Goal: Task Accomplishment & Management: Complete application form

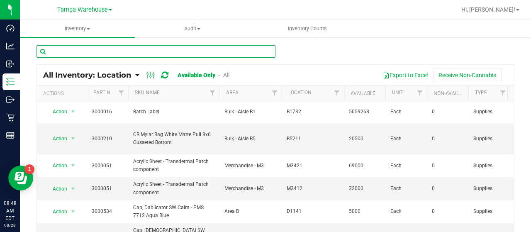
click at [120, 51] on input "text" at bounding box center [156, 51] width 239 height 12
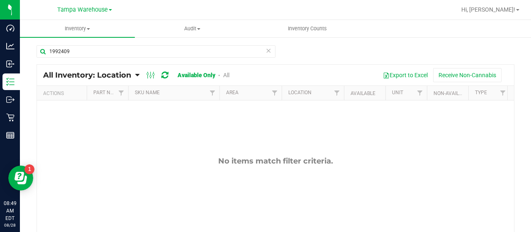
click at [227, 75] on link "All" at bounding box center [226, 75] width 6 height 7
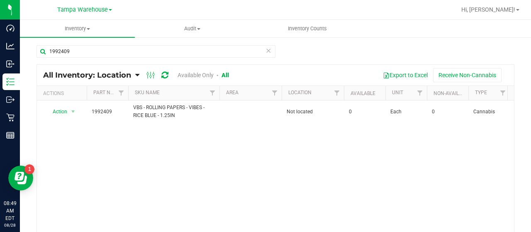
click at [193, 73] on link "Available Only" at bounding box center [196, 75] width 36 height 7
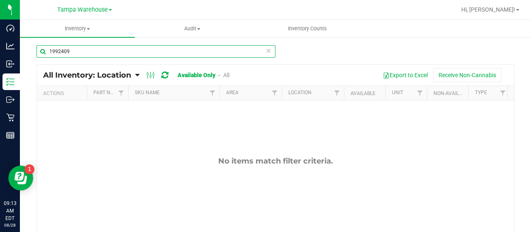
click at [102, 50] on input "1992409" at bounding box center [156, 51] width 239 height 12
type input "1"
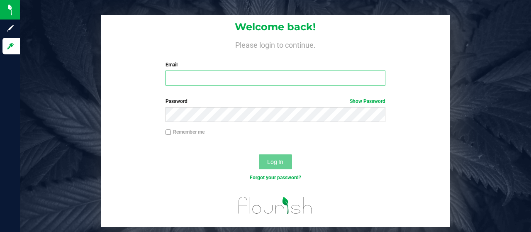
click at [208, 79] on input "Email" at bounding box center [276, 78] width 220 height 15
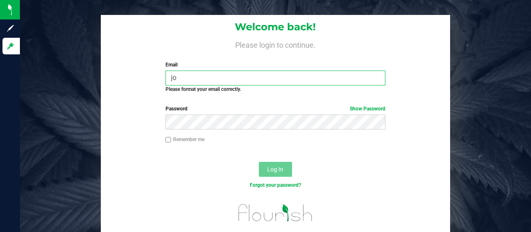
type input "joxendine@liveparallel.com"
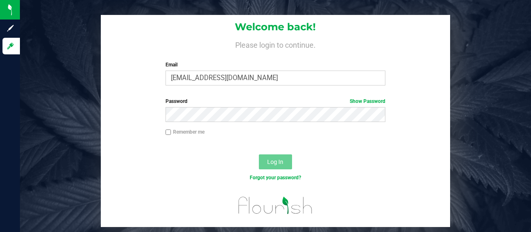
click at [168, 133] on input "Remember me" at bounding box center [169, 132] width 6 height 6
checkbox input "true"
click at [274, 157] on button "Log In" at bounding box center [275, 161] width 33 height 15
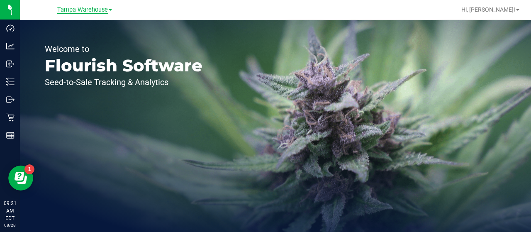
click at [81, 10] on span "Tampa Warehouse" at bounding box center [82, 9] width 51 height 7
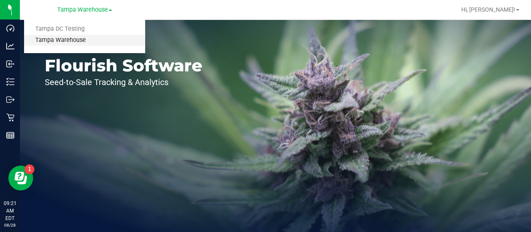
click at [72, 39] on link "Tampa Warehouse" at bounding box center [84, 40] width 121 height 11
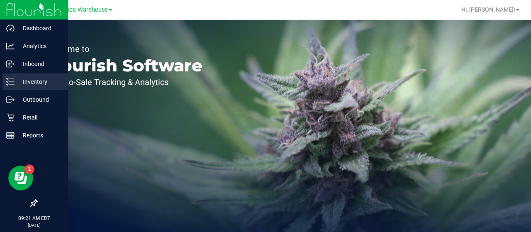
click at [45, 82] on p "Inventory" at bounding box center [40, 82] width 50 height 10
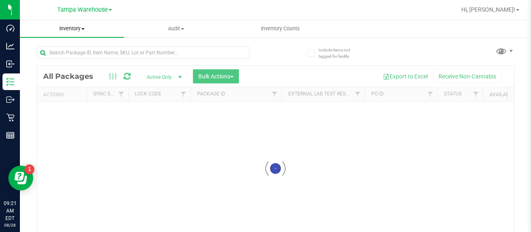
click at [79, 27] on span "Inventory" at bounding box center [72, 28] width 104 height 7
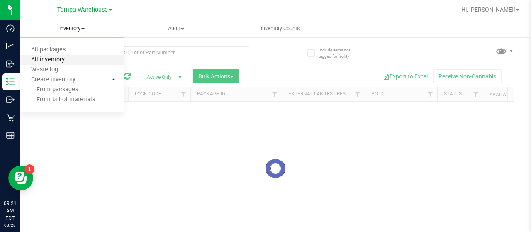
click at [56, 59] on span "All inventory" at bounding box center [48, 59] width 56 height 7
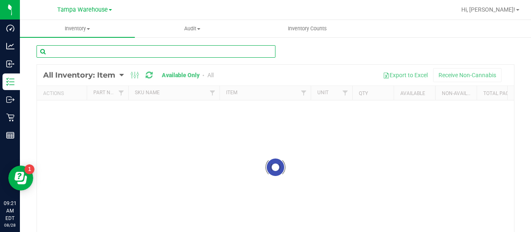
click at [105, 51] on input "text" at bounding box center [156, 51] width 239 height 12
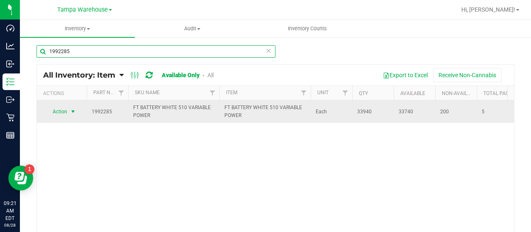
type input "1992285"
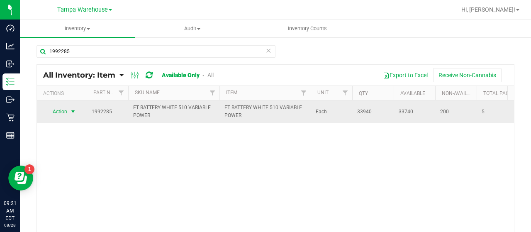
click at [73, 111] on span "select" at bounding box center [73, 111] width 7 height 7
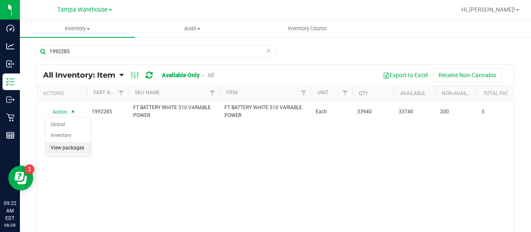
click at [76, 142] on li "View packages" at bounding box center [68, 148] width 45 height 12
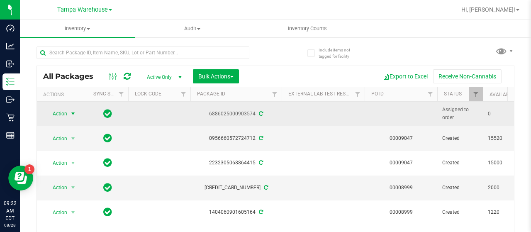
click at [73, 112] on span "select" at bounding box center [73, 113] width 7 height 7
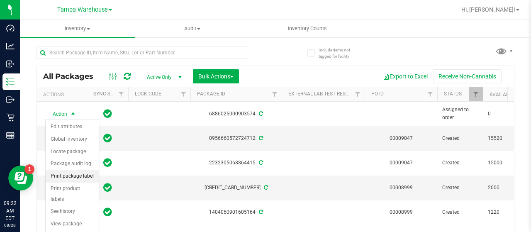
click at [85, 176] on li "Print package label" at bounding box center [72, 176] width 53 height 12
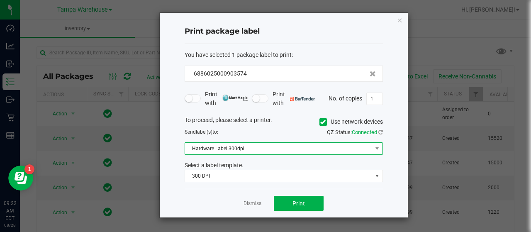
click at [334, 149] on span "Hardware Label 300dpi" at bounding box center [278, 149] width 187 height 12
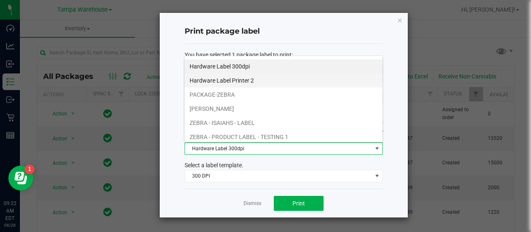
scroll to position [27, 0]
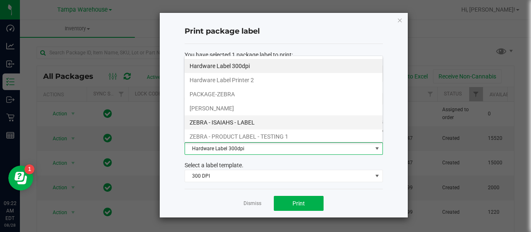
click at [252, 120] on li "ZEBRA - ISAIAHS - LABEL" at bounding box center [284, 122] width 198 height 14
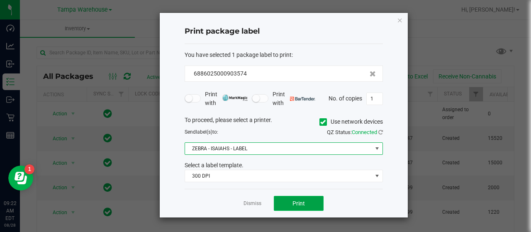
click at [315, 202] on button "Print" at bounding box center [299, 203] width 50 height 15
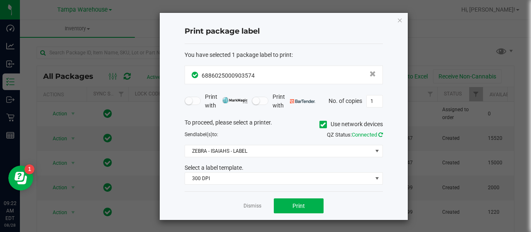
click at [381, 134] on icon at bounding box center [380, 134] width 5 height 5
click at [313, 202] on button "Print" at bounding box center [299, 205] width 50 height 15
click at [312, 203] on button "Print" at bounding box center [299, 205] width 50 height 15
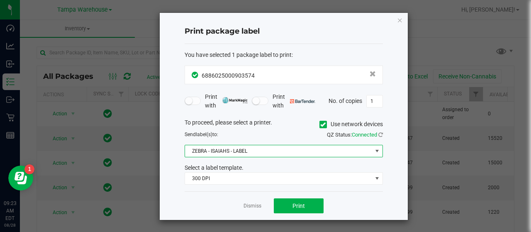
click at [376, 149] on span at bounding box center [377, 151] width 7 height 7
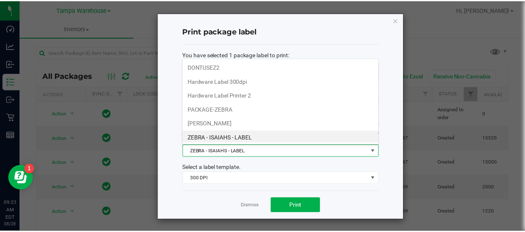
scroll to position [12, 198]
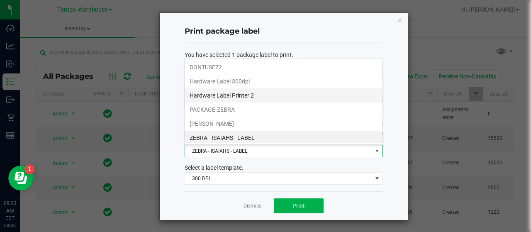
click at [263, 95] on li "Hardware Label Printer 2" at bounding box center [284, 95] width 198 height 14
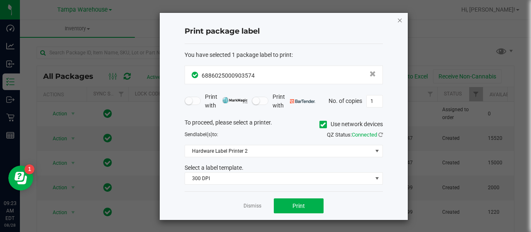
click at [400, 20] on icon "button" at bounding box center [400, 20] width 6 height 10
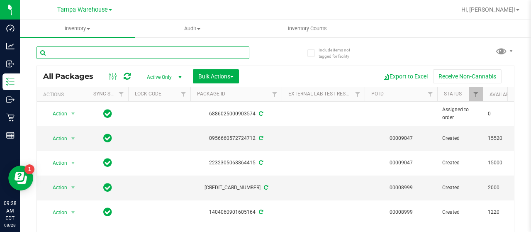
click at [93, 53] on input "text" at bounding box center [143, 52] width 213 height 12
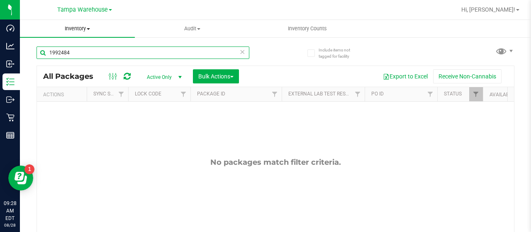
type input "1992484"
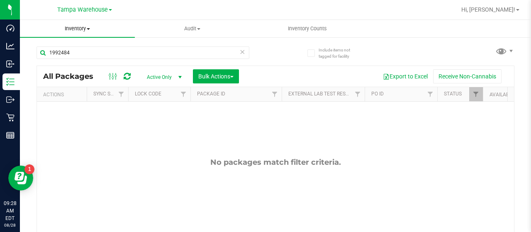
click at [89, 28] on span at bounding box center [88, 29] width 3 height 2
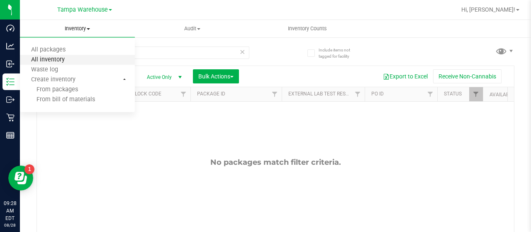
click at [65, 59] on span "All inventory" at bounding box center [48, 59] width 56 height 7
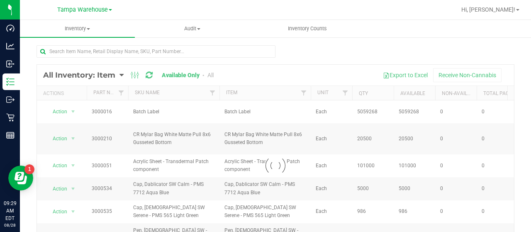
click at [121, 75] on div at bounding box center [275, 166] width 477 height 202
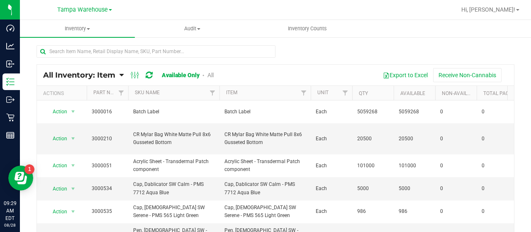
click at [120, 74] on icon at bounding box center [122, 74] width 4 height 7
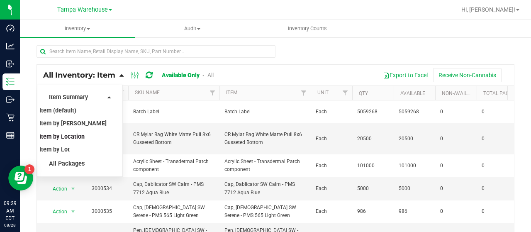
click at [74, 134] on span "Item by Location" at bounding box center [61, 136] width 45 height 7
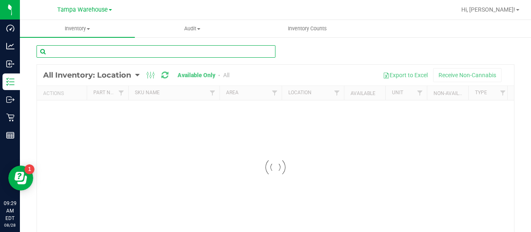
click at [102, 51] on input "text" at bounding box center [156, 51] width 239 height 12
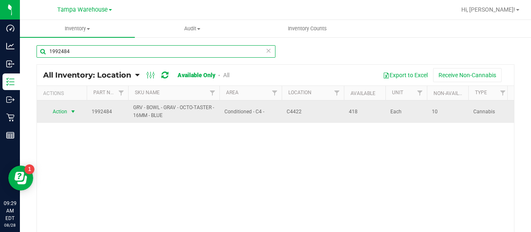
type input "1992484"
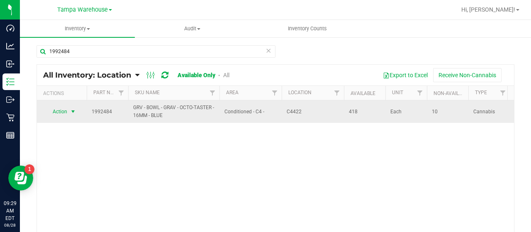
click at [67, 110] on span "Action" at bounding box center [56, 112] width 22 height 12
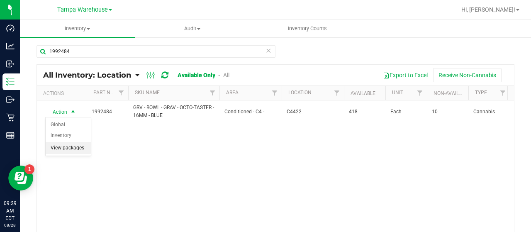
click at [71, 142] on li "View packages" at bounding box center [68, 148] width 45 height 12
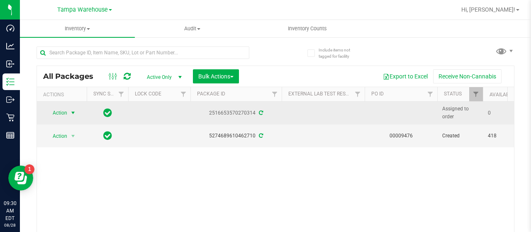
click at [59, 112] on span "Action" at bounding box center [56, 113] width 22 height 12
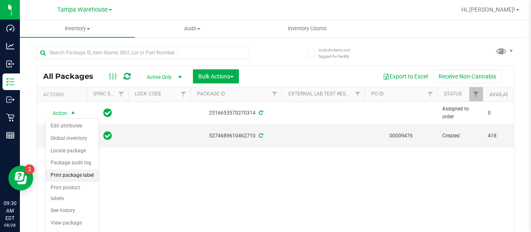
click at [80, 173] on li "Print package label" at bounding box center [72, 175] width 53 height 12
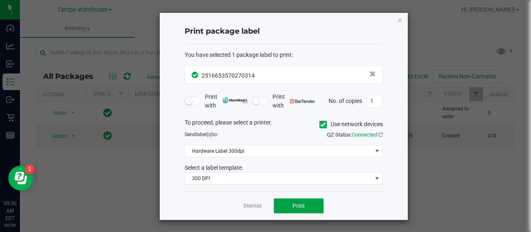
click at [315, 200] on button "Print" at bounding box center [299, 205] width 50 height 15
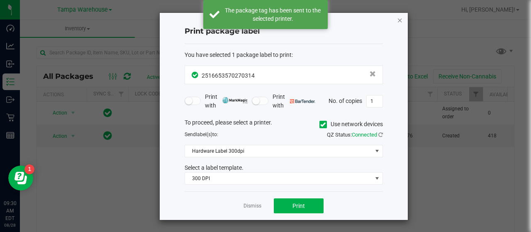
click at [401, 20] on icon "button" at bounding box center [400, 20] width 6 height 10
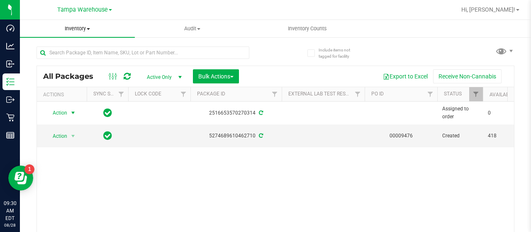
click at [89, 29] on span at bounding box center [88, 29] width 3 height 2
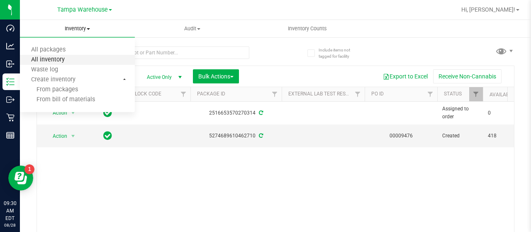
click at [69, 60] on span "All inventory" at bounding box center [48, 59] width 56 height 7
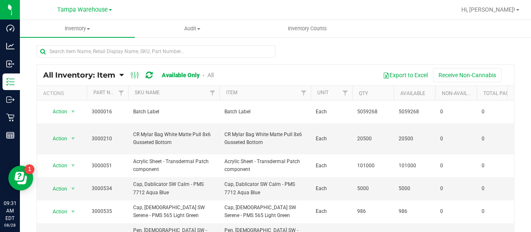
click at [121, 73] on icon at bounding box center [122, 74] width 4 height 7
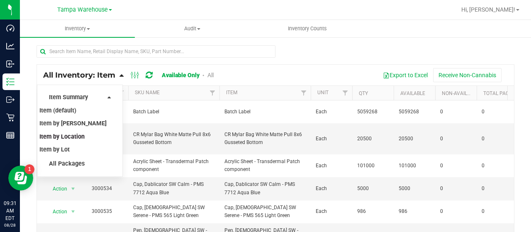
click at [82, 137] on span "Item by Location" at bounding box center [61, 136] width 45 height 7
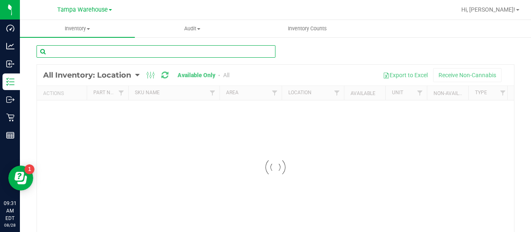
click at [111, 50] on input "text" at bounding box center [156, 51] width 239 height 12
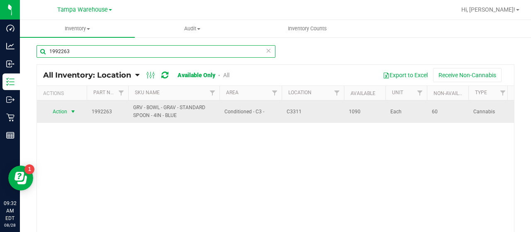
type input "1992263"
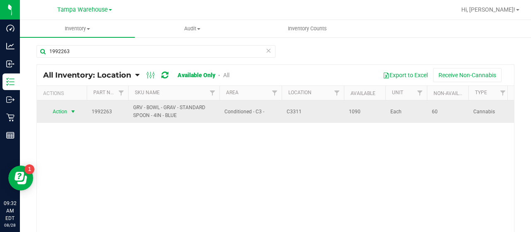
click at [60, 110] on span "Action" at bounding box center [56, 112] width 22 height 12
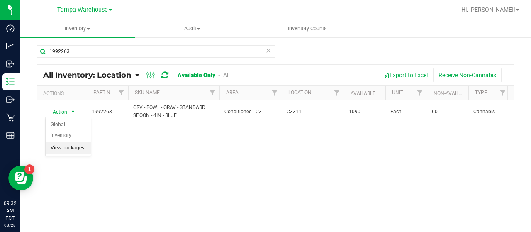
click at [61, 142] on li "View packages" at bounding box center [68, 148] width 45 height 12
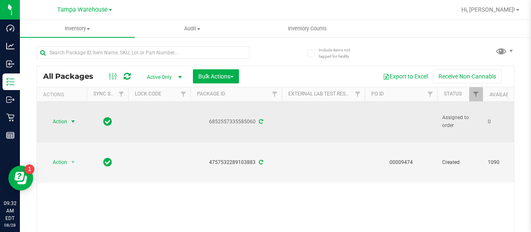
click at [58, 119] on span "Action" at bounding box center [56, 122] width 22 height 12
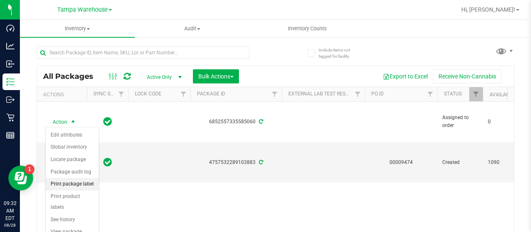
click at [75, 181] on li "Print package label" at bounding box center [72, 184] width 53 height 12
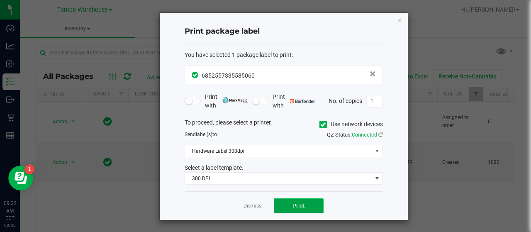
click at [316, 200] on button "Print" at bounding box center [299, 205] width 50 height 15
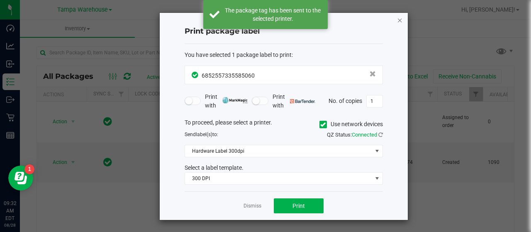
click at [400, 19] on icon "button" at bounding box center [400, 20] width 6 height 10
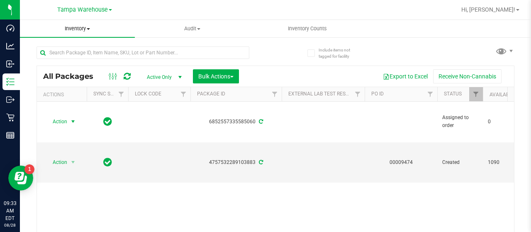
click at [90, 27] on span "Inventory" at bounding box center [77, 28] width 115 height 7
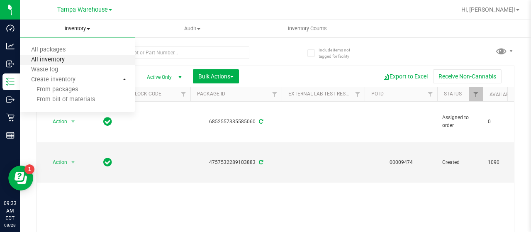
click at [64, 59] on span "All inventory" at bounding box center [48, 59] width 56 height 7
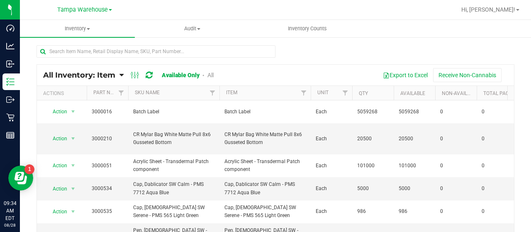
click at [123, 75] on icon at bounding box center [122, 74] width 4 height 7
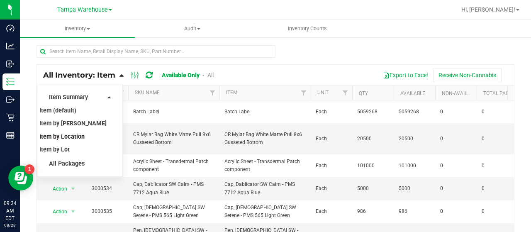
click at [80, 137] on span "Item by Location" at bounding box center [61, 136] width 45 height 7
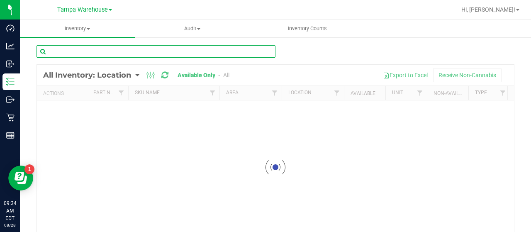
click at [109, 50] on input "text" at bounding box center [156, 51] width 239 height 12
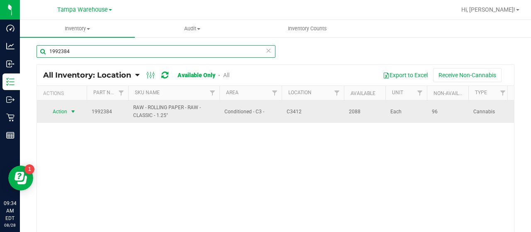
type input "1992384"
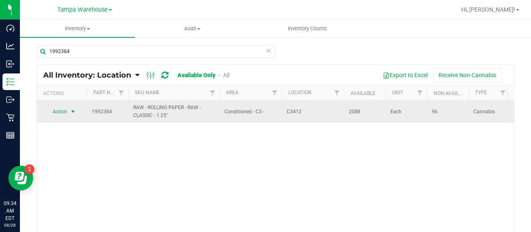
click at [66, 112] on span "Action" at bounding box center [56, 112] width 22 height 12
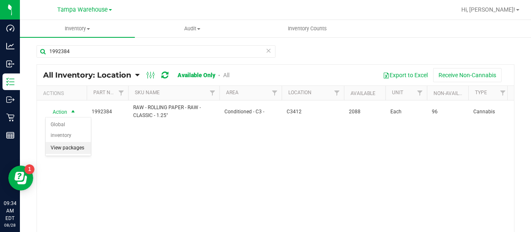
click at [70, 142] on li "View packages" at bounding box center [68, 148] width 45 height 12
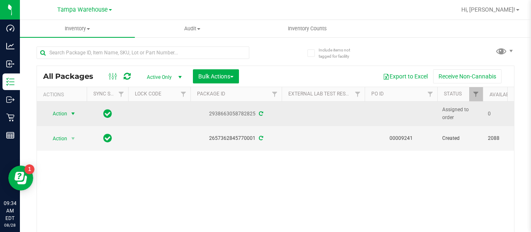
click at [63, 111] on span "Action" at bounding box center [56, 114] width 22 height 12
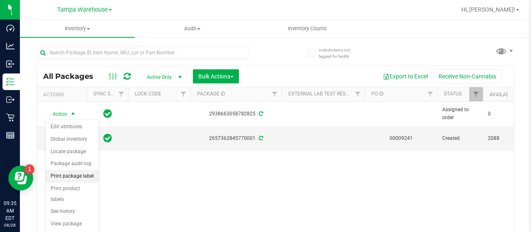
click at [76, 171] on li "Print package label" at bounding box center [72, 176] width 53 height 12
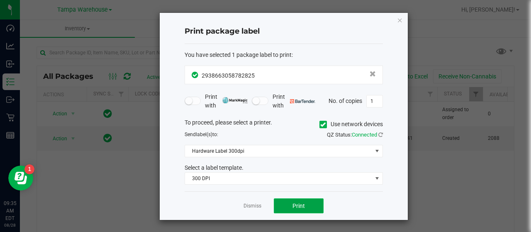
click at [316, 200] on button "Print" at bounding box center [299, 205] width 50 height 15
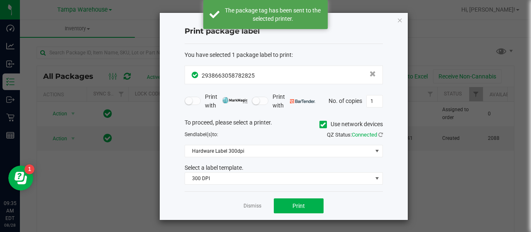
click at [400, 20] on icon "button" at bounding box center [400, 20] width 6 height 10
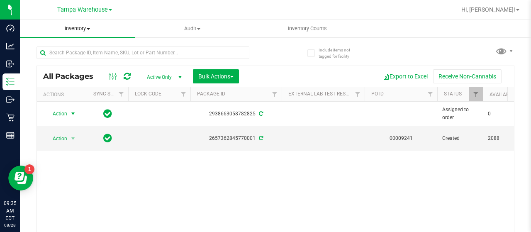
click at [89, 29] on span at bounding box center [88, 29] width 3 height 2
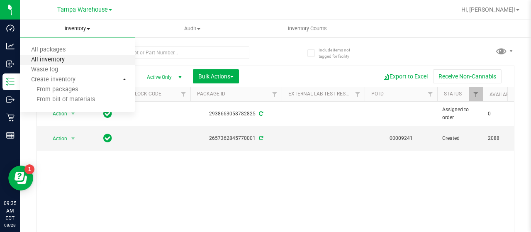
click at [67, 60] on span "All inventory" at bounding box center [48, 59] width 56 height 7
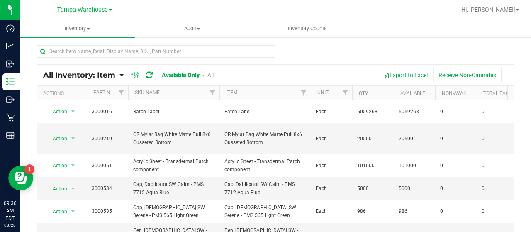
click at [121, 75] on icon at bounding box center [122, 74] width 4 height 7
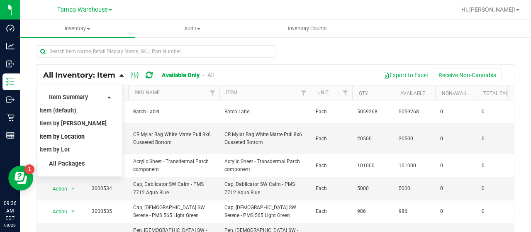
click at [79, 136] on span "Item by Location" at bounding box center [61, 136] width 45 height 7
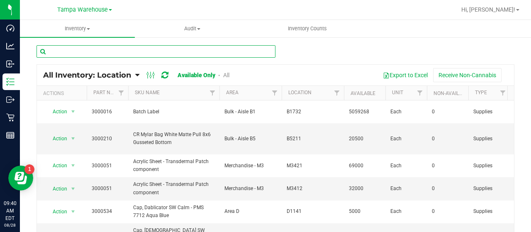
click at [106, 51] on input "text" at bounding box center [156, 51] width 239 height 12
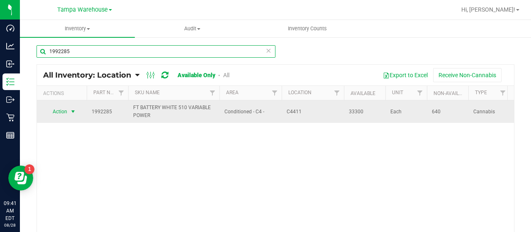
type input "1992285"
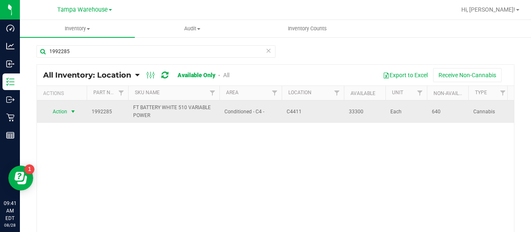
click at [55, 112] on span "Action" at bounding box center [56, 112] width 22 height 12
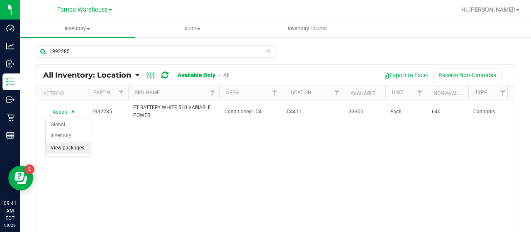
click at [70, 142] on li "View packages" at bounding box center [68, 148] width 45 height 12
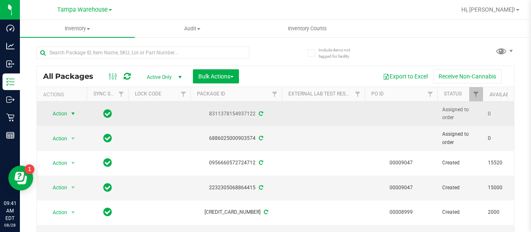
click at [62, 112] on span "Action" at bounding box center [56, 114] width 22 height 12
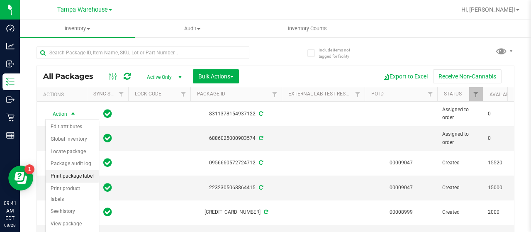
click at [80, 174] on li "Print package label" at bounding box center [72, 176] width 53 height 12
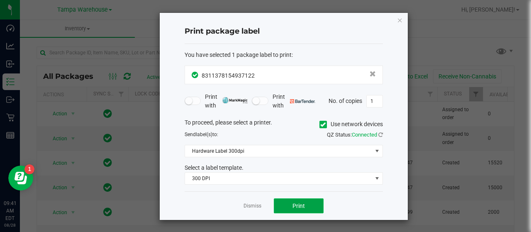
click at [310, 202] on button "Print" at bounding box center [299, 205] width 50 height 15
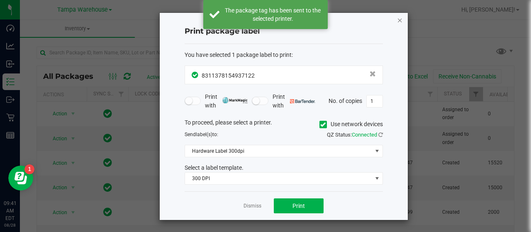
click at [400, 19] on icon "button" at bounding box center [400, 20] width 6 height 10
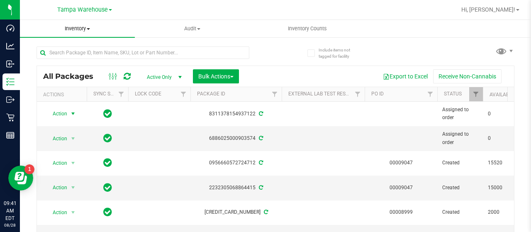
click at [89, 29] on span at bounding box center [88, 29] width 3 height 2
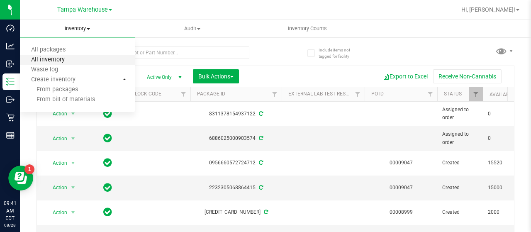
click at [70, 58] on span "All inventory" at bounding box center [48, 59] width 56 height 7
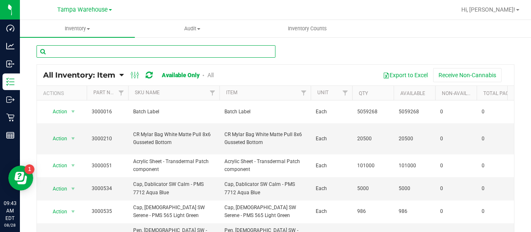
click at [118, 50] on input "text" at bounding box center [156, 51] width 239 height 12
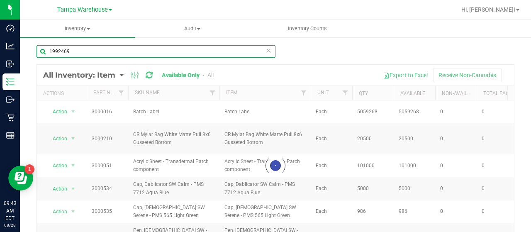
type input "1992469"
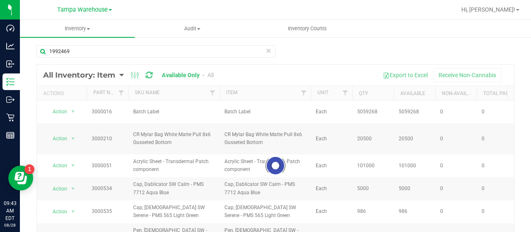
click at [121, 74] on div at bounding box center [275, 166] width 477 height 202
click at [120, 74] on div at bounding box center [275, 166] width 477 height 202
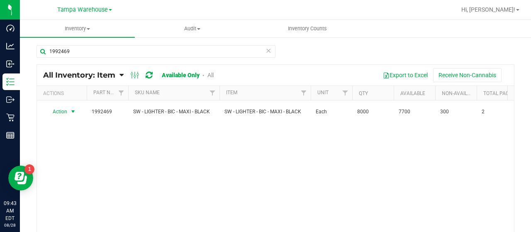
click at [64, 110] on span "Action" at bounding box center [56, 112] width 22 height 12
click at [64, 142] on li "View packages" at bounding box center [68, 148] width 45 height 12
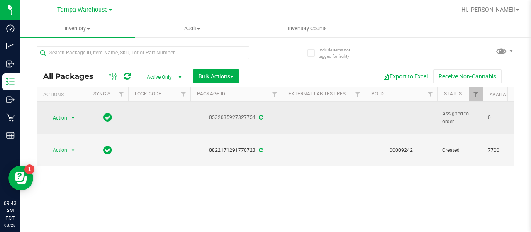
click at [62, 116] on span "Action" at bounding box center [56, 118] width 22 height 12
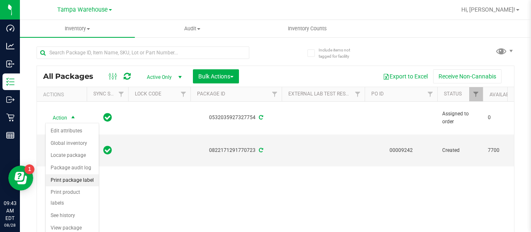
click at [74, 177] on li "Print package label" at bounding box center [72, 180] width 53 height 12
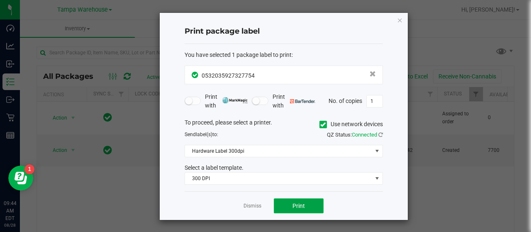
click at [305, 203] on button "Print" at bounding box center [299, 205] width 50 height 15
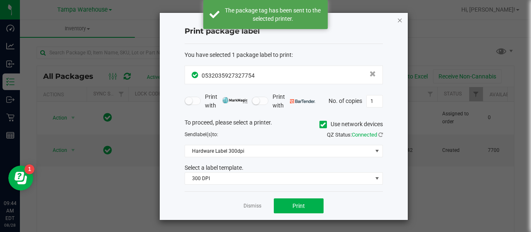
click at [398, 18] on icon "button" at bounding box center [400, 20] width 6 height 10
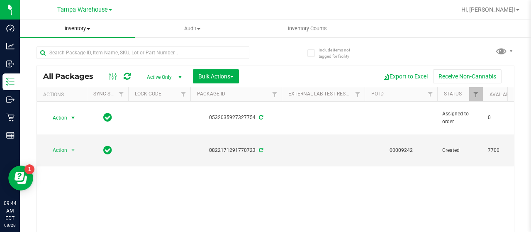
click at [89, 27] on span "Inventory" at bounding box center [77, 28] width 115 height 7
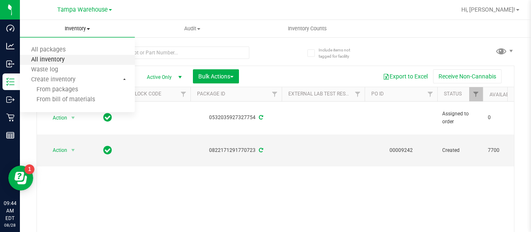
click at [61, 59] on span "All inventory" at bounding box center [48, 59] width 56 height 7
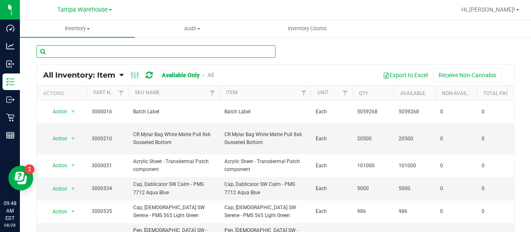
click at [95, 49] on input "text" at bounding box center [156, 51] width 239 height 12
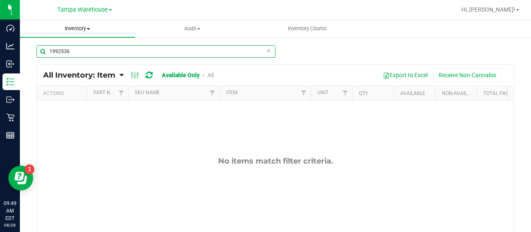
type input "1992536"
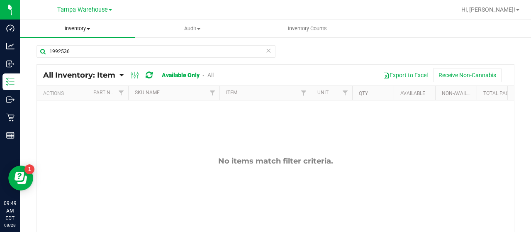
click at [88, 28] on span at bounding box center [88, 29] width 3 height 2
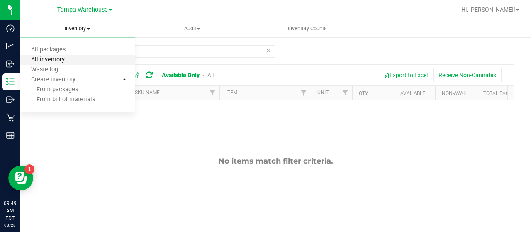
click at [59, 59] on span "All inventory" at bounding box center [48, 59] width 56 height 7
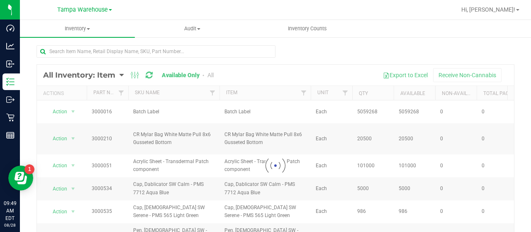
click at [121, 73] on div at bounding box center [275, 166] width 477 height 202
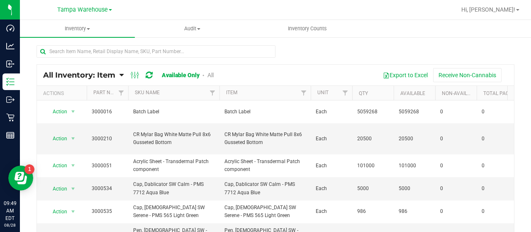
click at [121, 73] on icon at bounding box center [122, 74] width 4 height 7
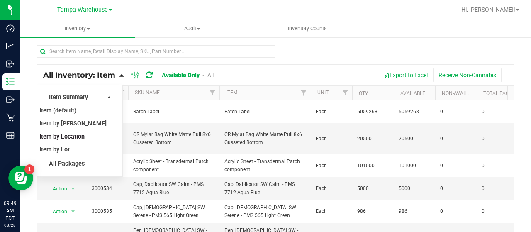
click at [81, 136] on span "Item by Location" at bounding box center [61, 136] width 45 height 7
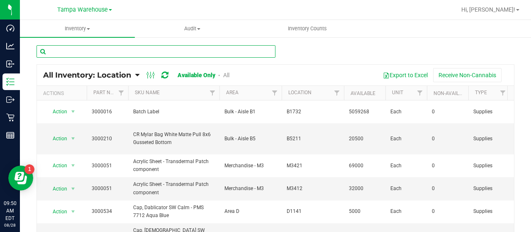
click at [177, 52] on input "text" at bounding box center [156, 51] width 239 height 12
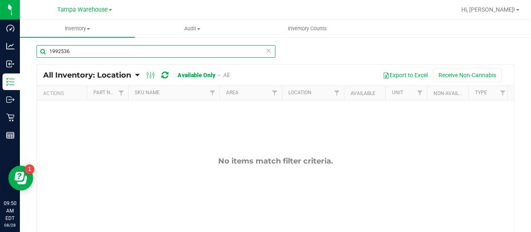
type input "1992536"
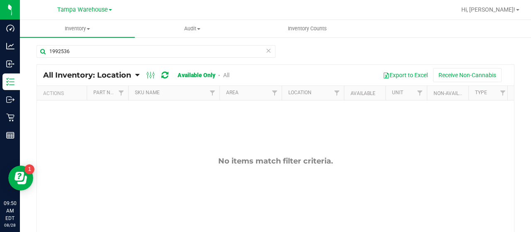
click at [227, 74] on link "All" at bounding box center [226, 75] width 6 height 7
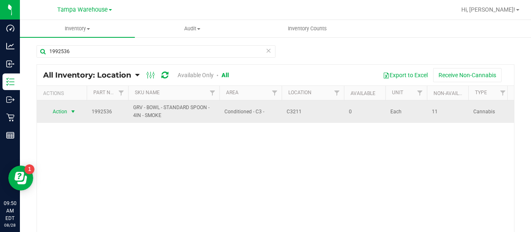
click at [61, 110] on span "Action" at bounding box center [56, 112] width 22 height 12
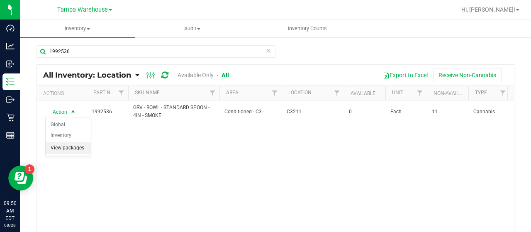
click at [60, 142] on li "View packages" at bounding box center [68, 148] width 45 height 12
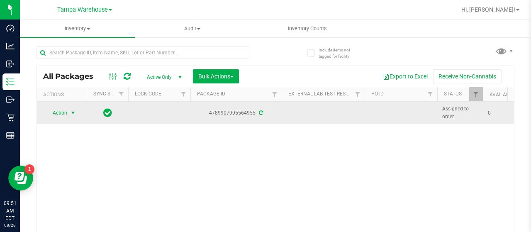
click at [61, 107] on span "Action" at bounding box center [56, 113] width 22 height 12
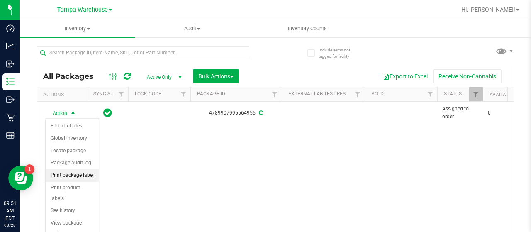
click at [76, 172] on li "Print package label" at bounding box center [72, 175] width 53 height 12
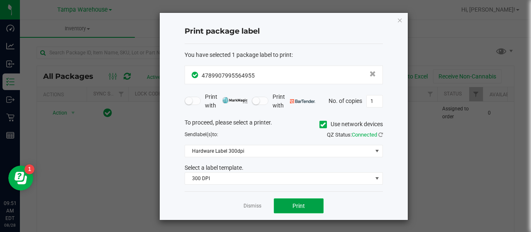
click at [313, 203] on button "Print" at bounding box center [299, 205] width 50 height 15
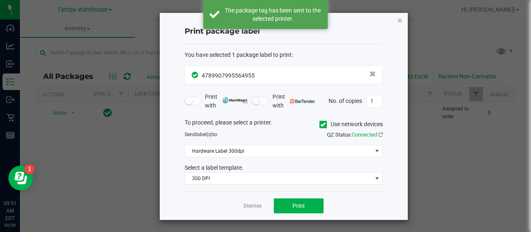
click at [399, 19] on icon "button" at bounding box center [400, 20] width 6 height 10
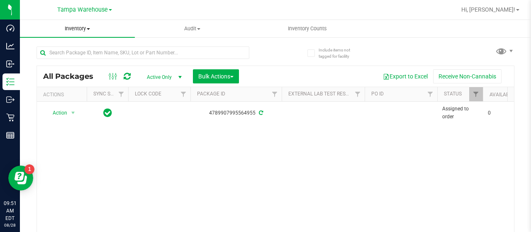
click at [90, 29] on span at bounding box center [88, 29] width 3 height 2
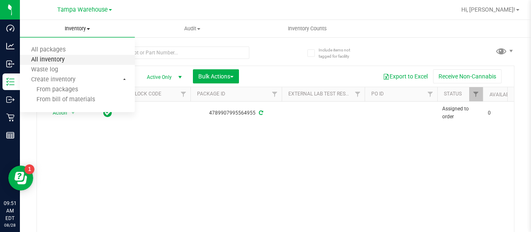
click at [66, 59] on span "All inventory" at bounding box center [48, 59] width 56 height 7
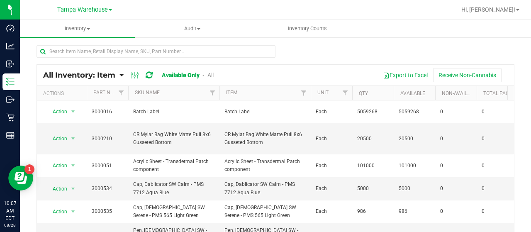
click at [120, 74] on icon at bounding box center [122, 74] width 4 height 7
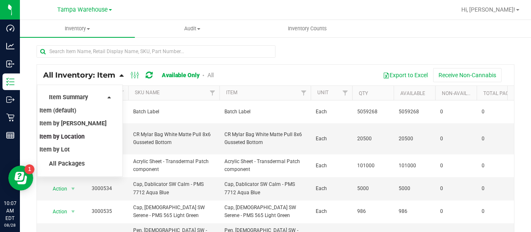
click at [80, 137] on span "Item by Location" at bounding box center [61, 136] width 45 height 7
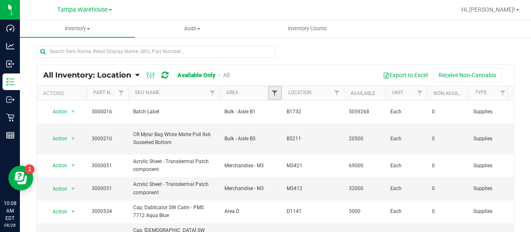
click at [274, 91] on span "Filter" at bounding box center [274, 93] width 7 height 7
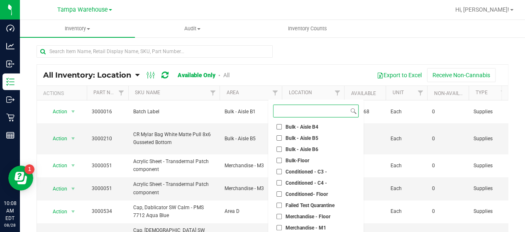
scroll to position [125, 0]
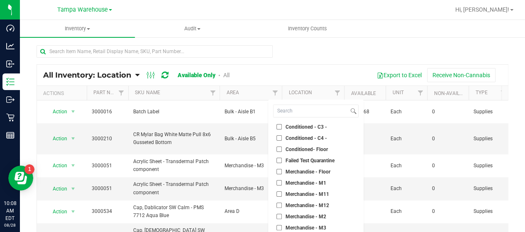
click at [278, 127] on input "Conditioned - C3 -" at bounding box center [278, 126] width 5 height 5
checkbox input "true"
click at [278, 139] on input "Conditioned - C4 -" at bounding box center [278, 137] width 5 height 5
checkbox input "true"
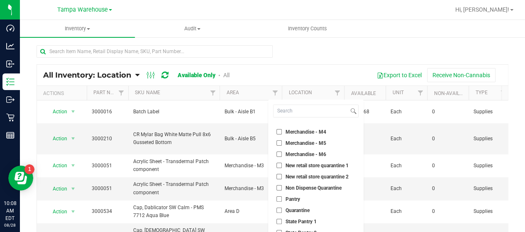
scroll to position [55, 0]
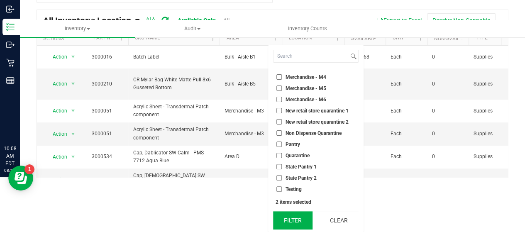
click at [299, 218] on button "Filter" at bounding box center [293, 220] width 40 height 18
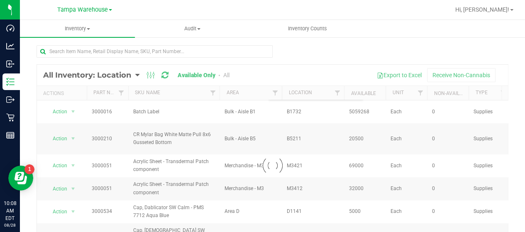
scroll to position [0, 0]
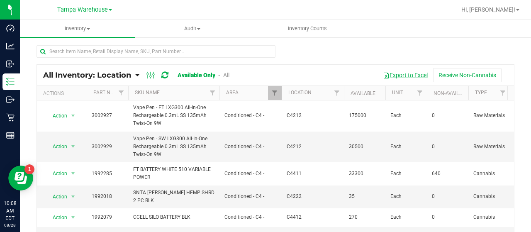
click at [405, 73] on button "Export to Excel" at bounding box center [406, 75] width 56 height 14
click at [272, 91] on span "Filter" at bounding box center [274, 93] width 7 height 7
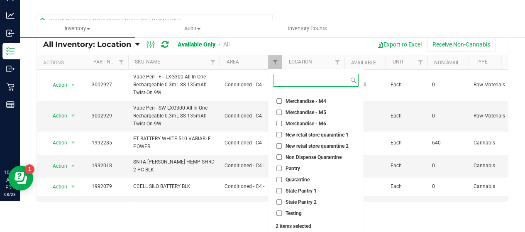
scroll to position [55, 0]
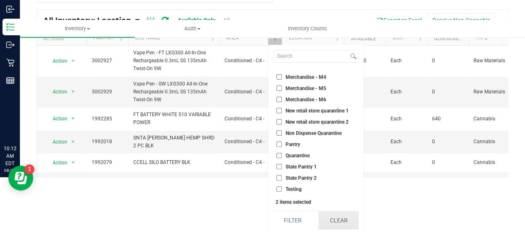
click at [338, 219] on button "Clear" at bounding box center [338, 220] width 40 height 18
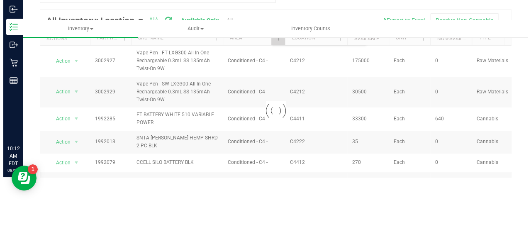
scroll to position [0, 0]
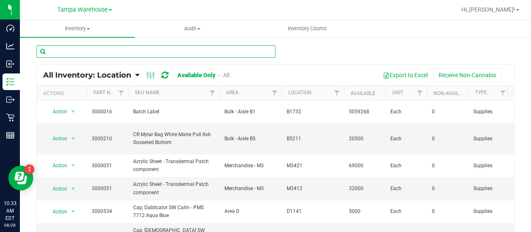
click at [120, 53] on input "text" at bounding box center [156, 51] width 239 height 12
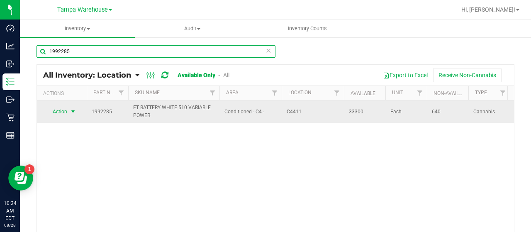
type input "1992285"
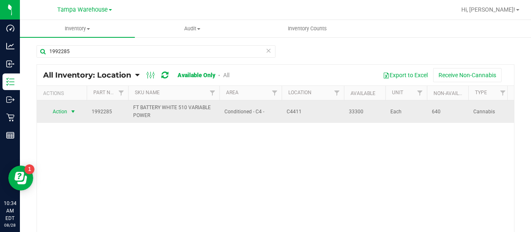
click at [63, 112] on span "Action" at bounding box center [56, 112] width 22 height 12
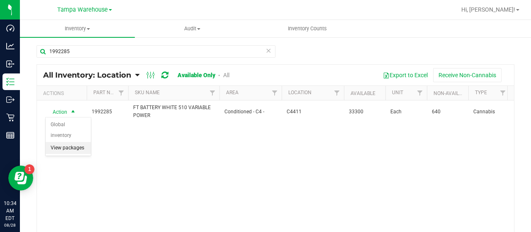
click at [66, 142] on li "View packages" at bounding box center [68, 148] width 45 height 12
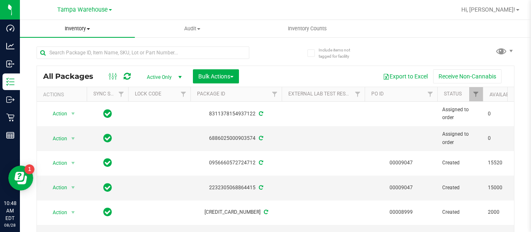
click at [88, 29] on span at bounding box center [88, 29] width 3 height 2
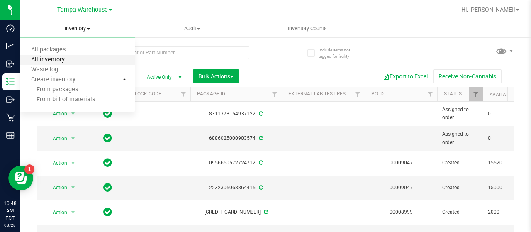
click at [64, 59] on span "All inventory" at bounding box center [48, 59] width 56 height 7
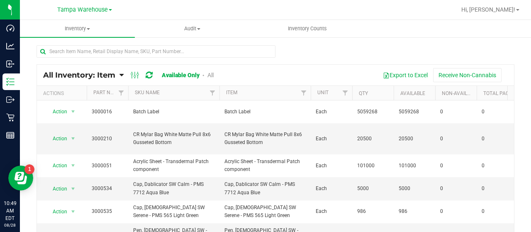
click at [120, 73] on icon at bounding box center [122, 74] width 4 height 7
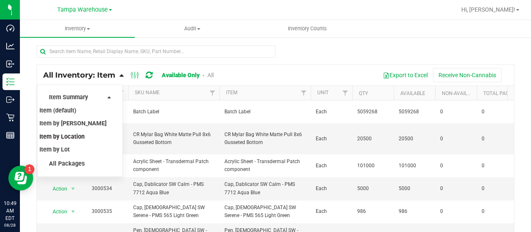
click at [71, 136] on span "Item by Location" at bounding box center [61, 136] width 45 height 7
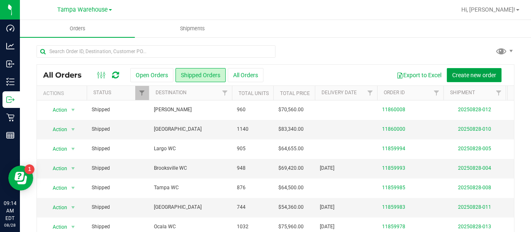
click at [452, 72] on span "Create new order" at bounding box center [474, 75] width 44 height 7
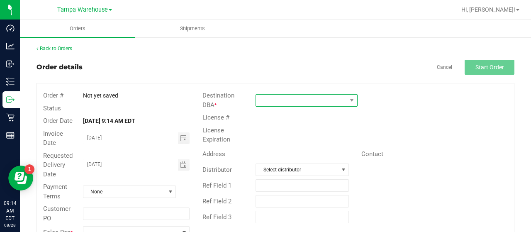
click at [295, 100] on span at bounding box center [301, 101] width 91 height 12
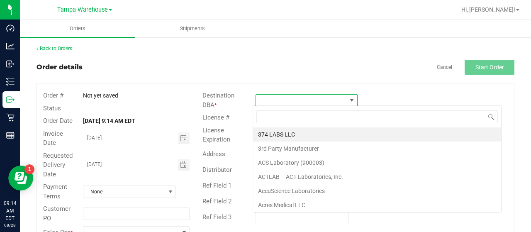
scroll to position [12, 100]
type input "leh"
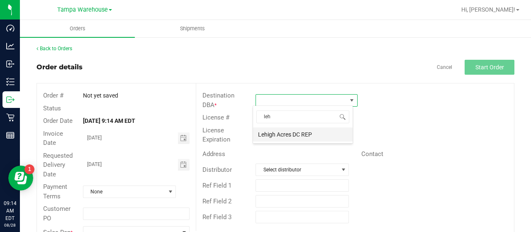
click at [295, 132] on li "Lehigh Acres DC REP" at bounding box center [303, 134] width 100 height 14
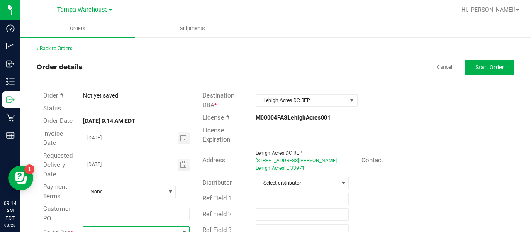
click at [139, 227] on span at bounding box center [130, 233] width 95 height 12
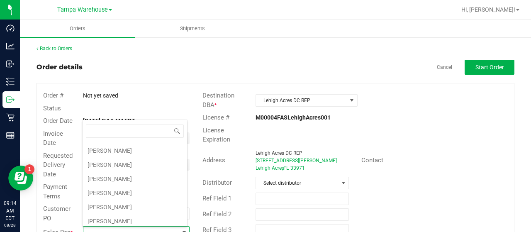
scroll to position [125, 0]
click at [111, 203] on li "Joseph Oxendine" at bounding box center [135, 208] width 105 height 14
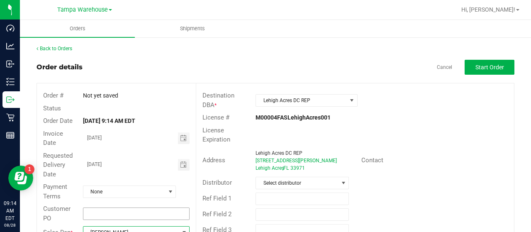
scroll to position [6, 0]
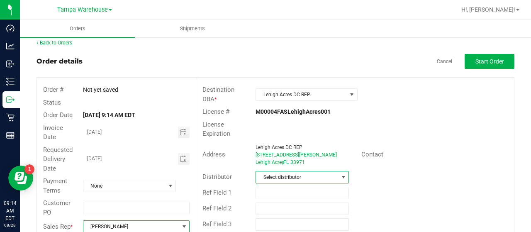
click at [293, 174] on span "Select distributor" at bounding box center [297, 177] width 82 height 12
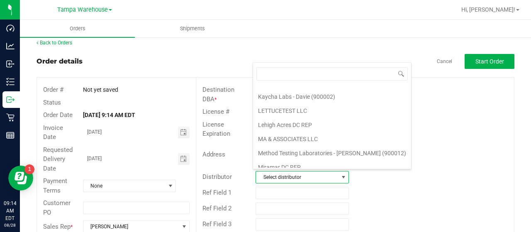
scroll to position [387, 0]
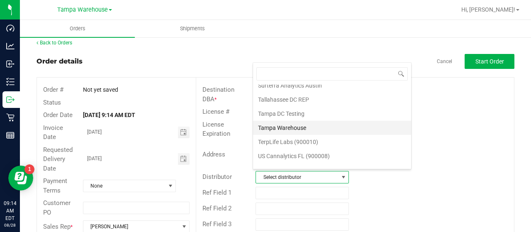
click at [286, 121] on li "Tampa Warehouse" at bounding box center [332, 128] width 158 height 14
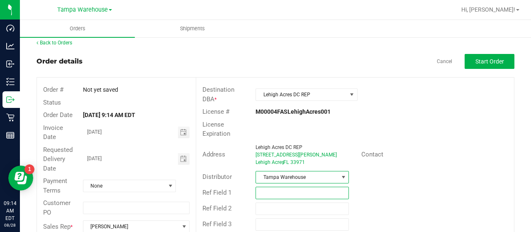
click at [280, 188] on input "text" at bounding box center [302, 193] width 93 height 12
drag, startPoint x: 255, startPoint y: 191, endPoint x: 309, endPoint y: 195, distance: 54.5
click at [309, 195] on input "HARDWARE 08/28/25" at bounding box center [302, 193] width 93 height 12
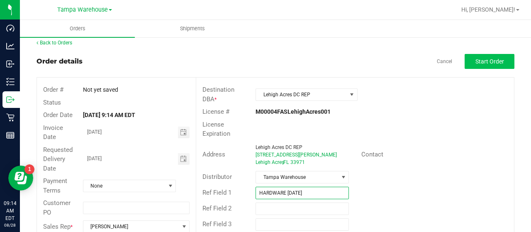
type input "HARDWARE 08/28/25"
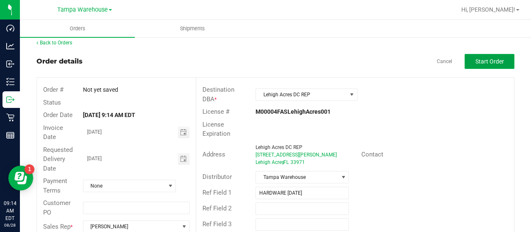
click at [476, 63] on span "Start Order" at bounding box center [490, 61] width 29 height 7
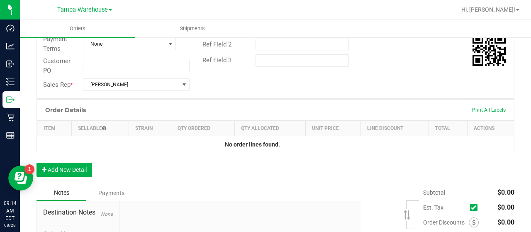
scroll to position [213, 0]
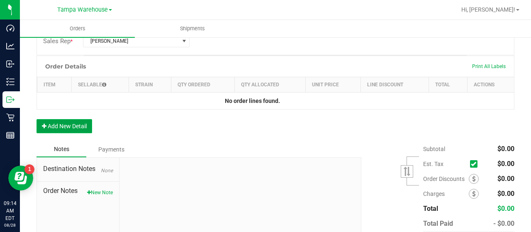
click at [70, 123] on button "Add New Detail" at bounding box center [65, 126] width 56 height 14
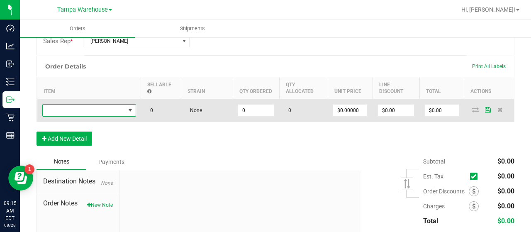
click at [111, 109] on span "NO DATA FOUND" at bounding box center [84, 111] width 83 height 12
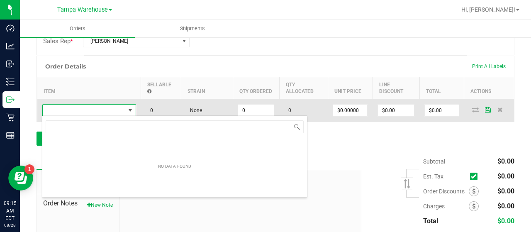
scroll to position [12, 94]
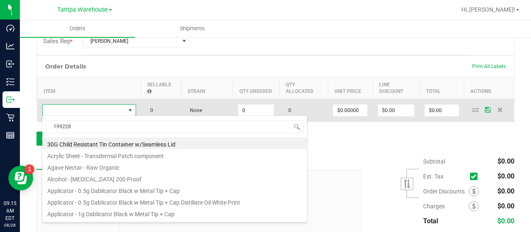
type input "1992285"
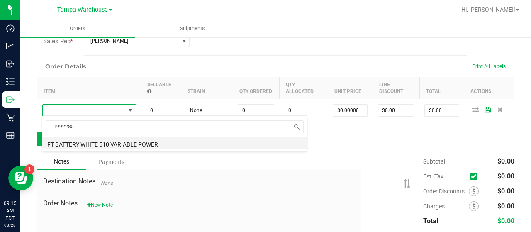
click at [140, 142] on li "FT BATTERY WHITE 510 VARIABLE POWER" at bounding box center [174, 143] width 265 height 12
type input "0 ea"
type input "$10.00000"
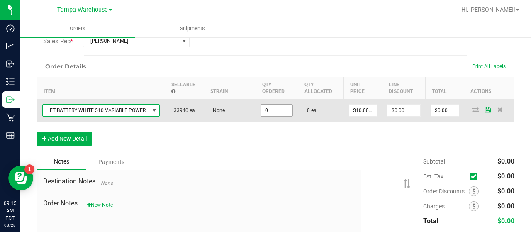
click at [277, 110] on input "0" at bounding box center [277, 111] width 32 height 12
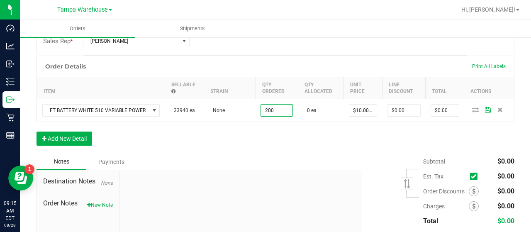
type input "200 ea"
type input "$2,000.00"
click at [311, 140] on div "Order Details Print All Labels Item Sellable Strain Qty Ordered Qty Allocated U…" at bounding box center [276, 105] width 478 height 98
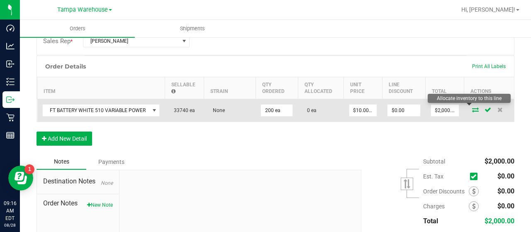
click at [472, 108] on icon at bounding box center [475, 109] width 7 height 5
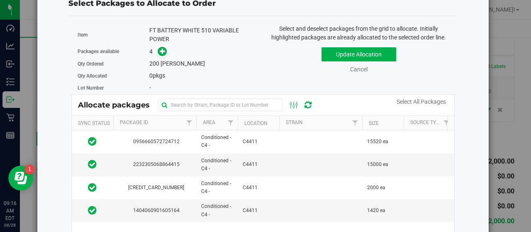
scroll to position [42, 0]
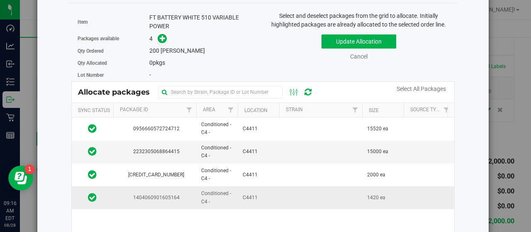
click at [281, 194] on td at bounding box center [320, 197] width 83 height 22
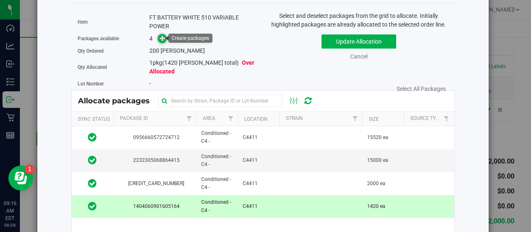
click at [161, 38] on icon at bounding box center [163, 38] width 6 height 6
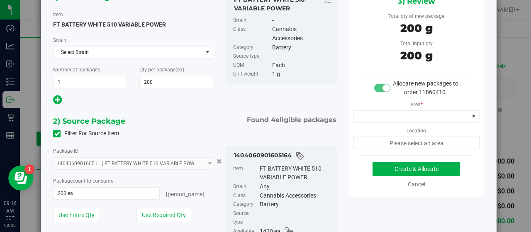
scroll to position [83, 0]
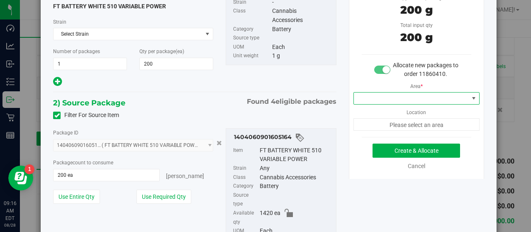
click at [471, 98] on span at bounding box center [474, 98] width 7 height 7
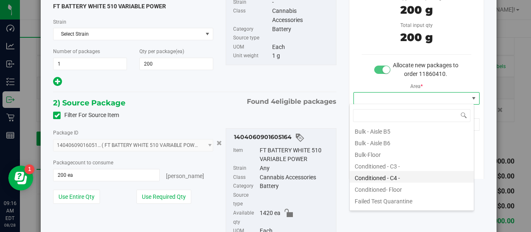
click at [414, 174] on li "Conditioned - C4 -" at bounding box center [412, 177] width 124 height 12
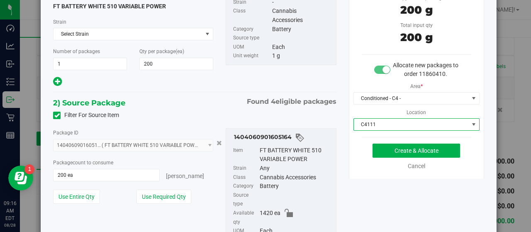
click at [420, 122] on span "C4111" at bounding box center [411, 125] width 115 height 12
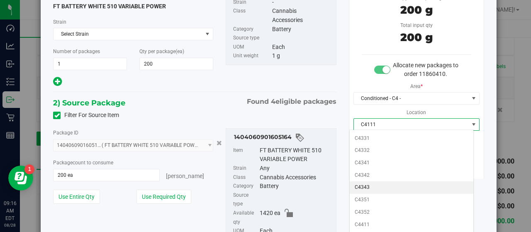
scroll to position [334, 0]
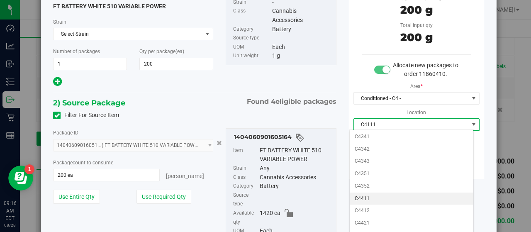
click at [397, 193] on li "C4411" at bounding box center [412, 199] width 124 height 12
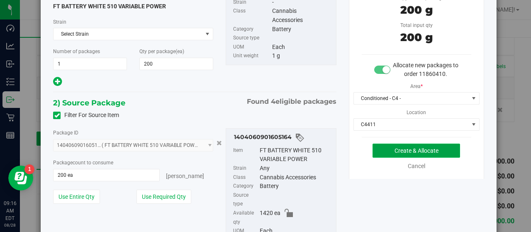
click at [441, 147] on button "Create & Allocate" at bounding box center [417, 151] width 88 height 14
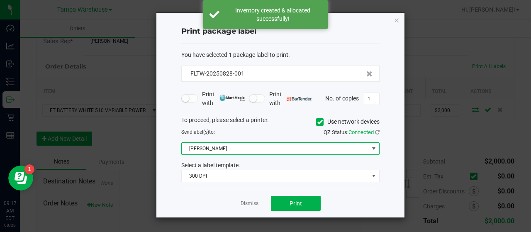
click at [373, 147] on span at bounding box center [374, 148] width 7 height 7
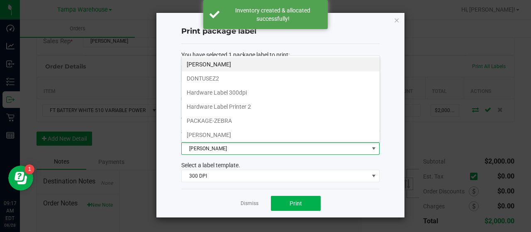
scroll to position [12, 198]
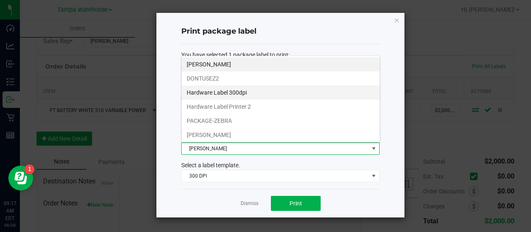
click at [286, 94] on li "Hardware Label 300dpi" at bounding box center [281, 92] width 198 height 14
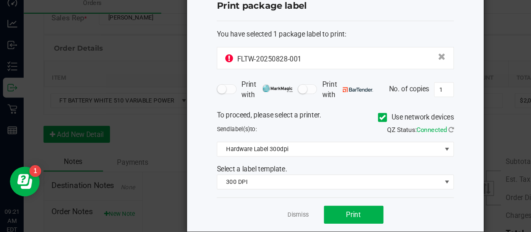
click at [143, 66] on div "Print package label You have selected 1 package label to print : FLTW-20250828-…" at bounding box center [265, 116] width 279 height 208
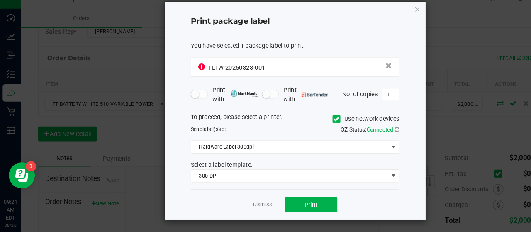
scroll to position [0, 0]
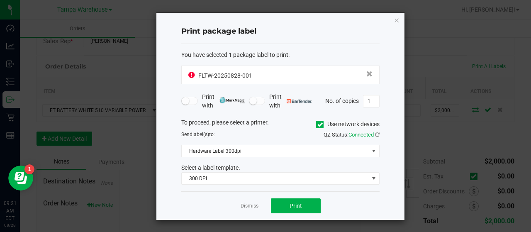
click at [392, 21] on div "Print package label You have selected 1 package label to print : FLTW-20250828-…" at bounding box center [280, 116] width 248 height 207
click at [399, 16] on icon "button" at bounding box center [397, 20] width 6 height 10
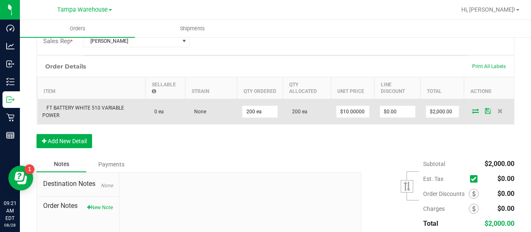
click at [472, 109] on icon at bounding box center [475, 110] width 7 height 5
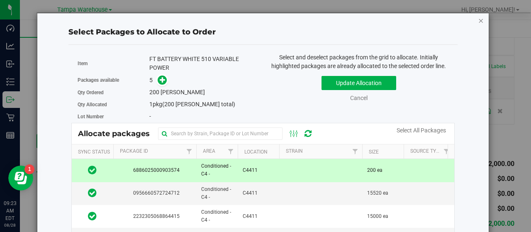
click at [479, 23] on icon "button" at bounding box center [482, 20] width 6 height 10
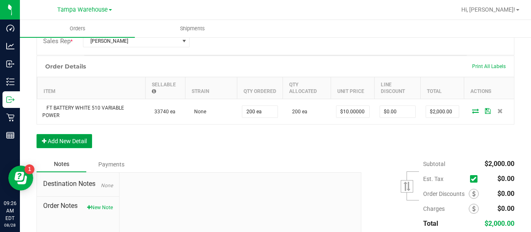
click at [68, 137] on button "Add New Detail" at bounding box center [65, 141] width 56 height 14
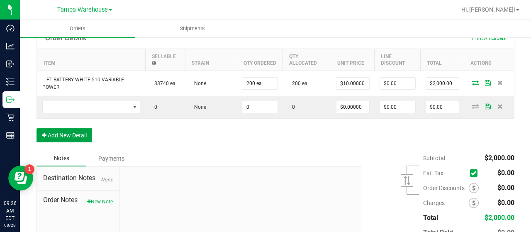
scroll to position [294, 0]
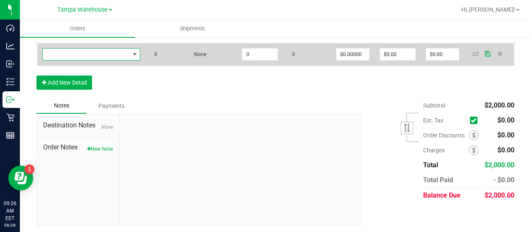
click at [104, 53] on span "NO DATA FOUND" at bounding box center [86, 55] width 87 height 12
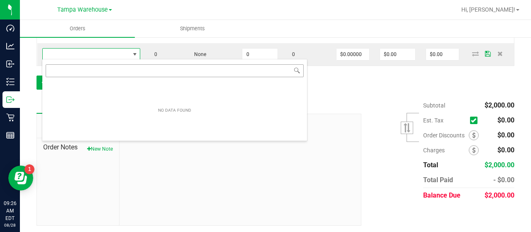
scroll to position [12, 98]
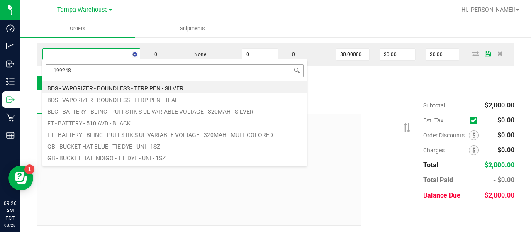
type input "1992484"
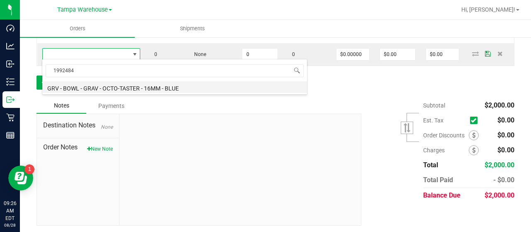
click at [121, 87] on li "GRV - BOWL - GRAV - OCTO-TASTER - 16MM - BLUE" at bounding box center [174, 87] width 265 height 12
type input "0 ea"
type input "$14.00000"
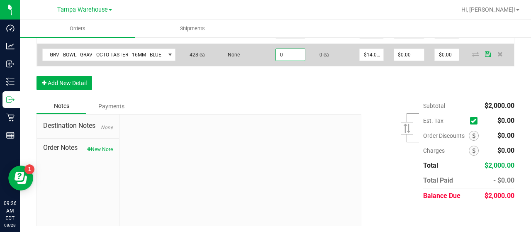
click at [299, 53] on input "0" at bounding box center [290, 55] width 29 height 12
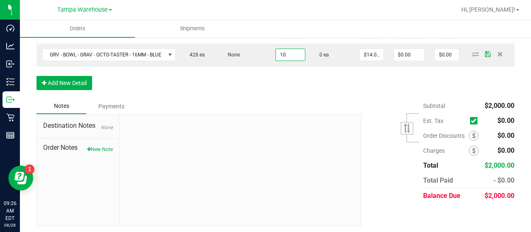
type input "10 ea"
type input "$140.00"
click at [296, 90] on div "Order Details Print All Labels Item Sellable Strain Qty Ordered Qty Allocated U…" at bounding box center [276, 38] width 478 height 121
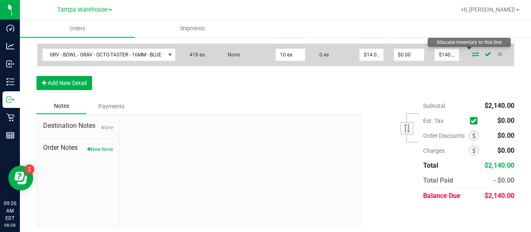
click at [472, 51] on icon at bounding box center [475, 53] width 7 height 5
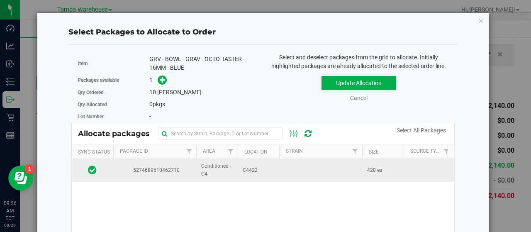
click at [274, 170] on td "C4422" at bounding box center [259, 170] width 42 height 22
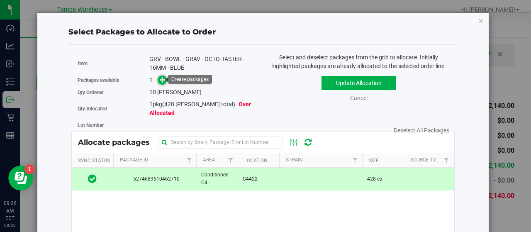
click at [162, 77] on icon at bounding box center [163, 80] width 6 height 6
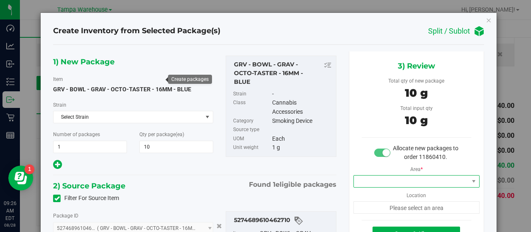
click at [431, 177] on span at bounding box center [411, 182] width 115 height 12
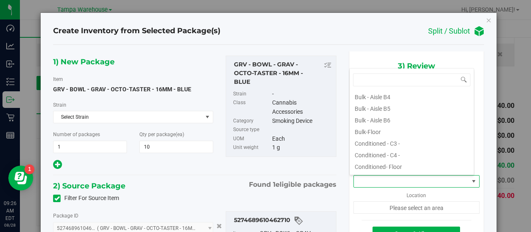
scroll to position [83, 0]
click at [403, 139] on li "Conditioned - C4 -" at bounding box center [412, 141] width 124 height 12
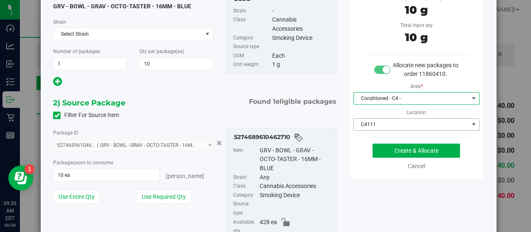
click at [449, 121] on span "C4111" at bounding box center [411, 125] width 115 height 12
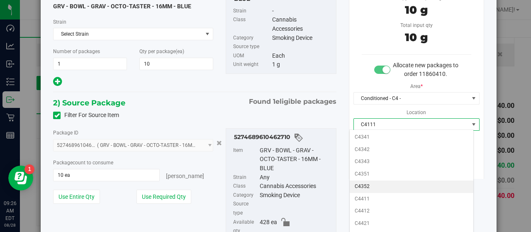
scroll to position [334, 0]
click at [385, 230] on li "C4422" at bounding box center [412, 236] width 124 height 12
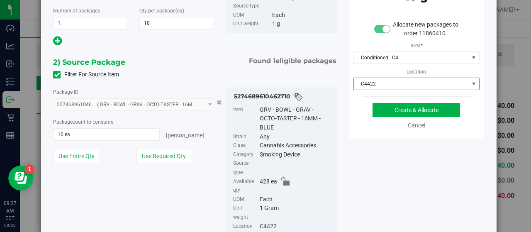
scroll to position [125, 0]
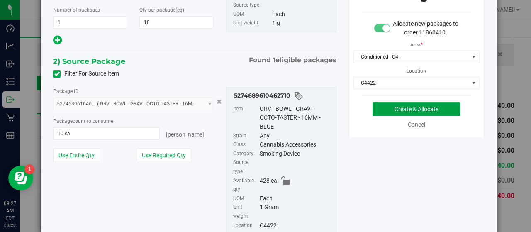
click at [386, 106] on button "Create & Allocate" at bounding box center [417, 109] width 88 height 14
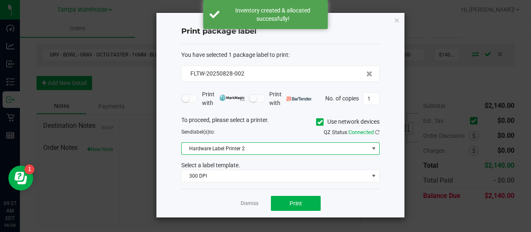
click at [371, 146] on span at bounding box center [374, 149] width 10 height 12
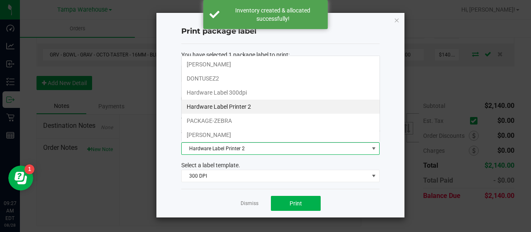
scroll to position [12, 198]
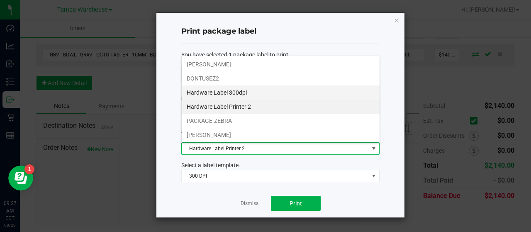
click at [318, 89] on li "Hardware Label 300dpi" at bounding box center [281, 92] width 198 height 14
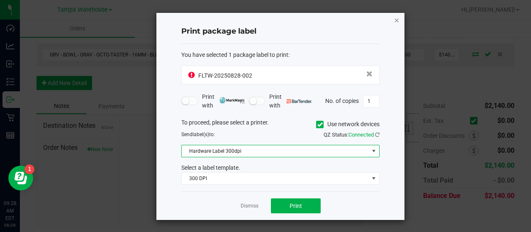
click at [398, 18] on icon "button" at bounding box center [397, 20] width 6 height 10
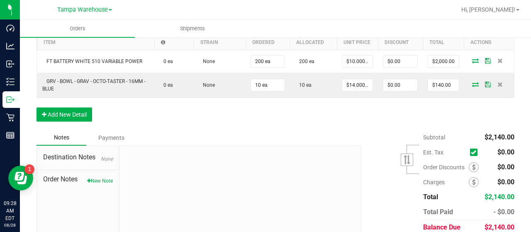
scroll to position [250, 0]
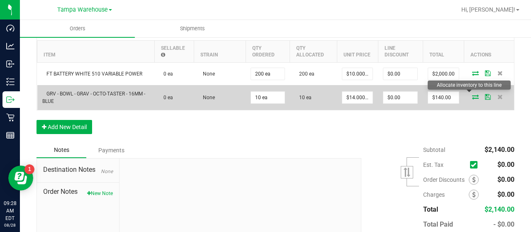
click at [472, 94] on icon at bounding box center [475, 96] width 7 height 5
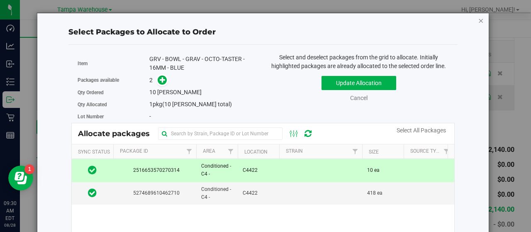
click at [479, 20] on icon "button" at bounding box center [482, 20] width 6 height 10
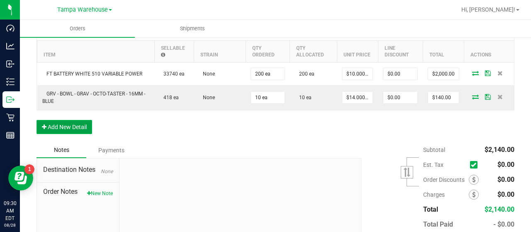
click at [84, 124] on button "Add New Detail" at bounding box center [65, 127] width 56 height 14
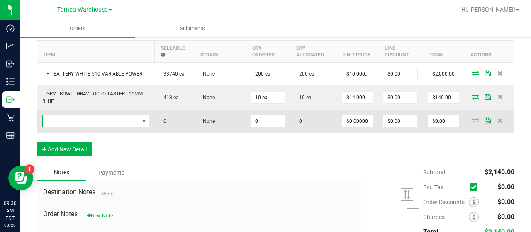
click at [108, 117] on span "NO DATA FOUND" at bounding box center [91, 121] width 96 height 12
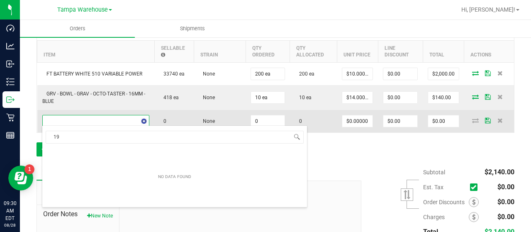
scroll to position [12, 105]
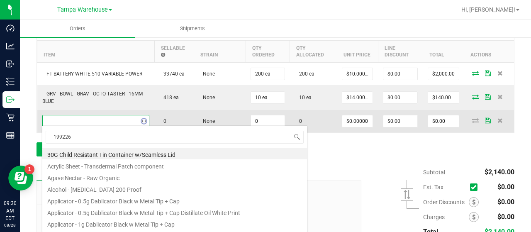
type input "1992263"
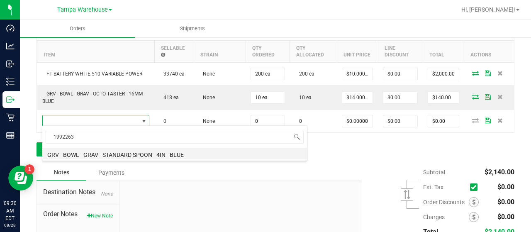
click at [138, 154] on li "GRV - BOWL - GRAV - STANDARD SPOON - 4IN - BLUE" at bounding box center [174, 154] width 265 height 12
type input "0 ea"
type input "$18.00000"
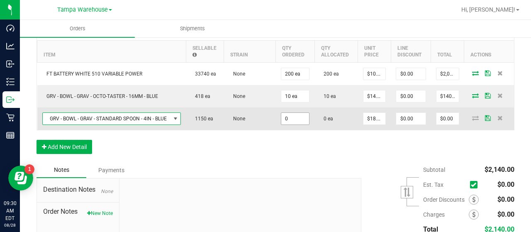
click at [294, 114] on input "0" at bounding box center [295, 119] width 28 height 12
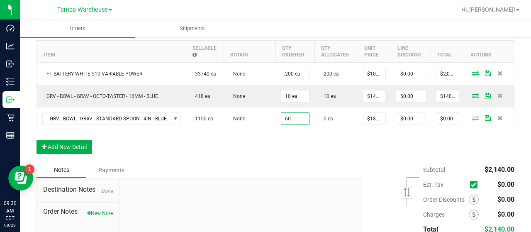
type input "60 ea"
type input "$1,080.00"
click at [316, 139] on div "Order Details Print All Labels Item Sellable Strain Qty Ordered Qty Allocated U…" at bounding box center [276, 90] width 478 height 143
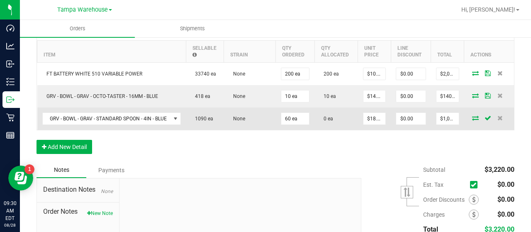
click at [472, 115] on icon at bounding box center [475, 117] width 7 height 5
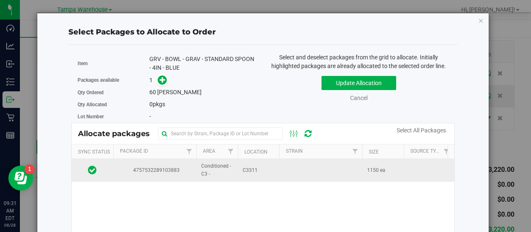
click at [288, 168] on td at bounding box center [320, 170] width 83 height 22
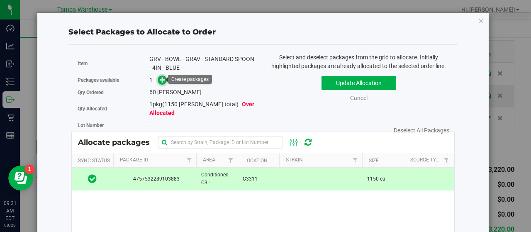
click at [163, 79] on icon at bounding box center [163, 80] width 6 height 6
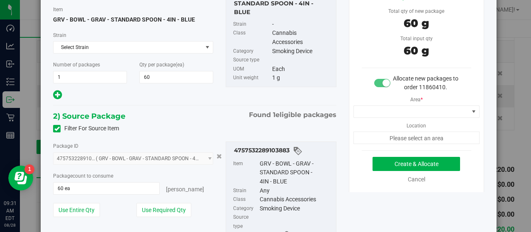
scroll to position [83, 0]
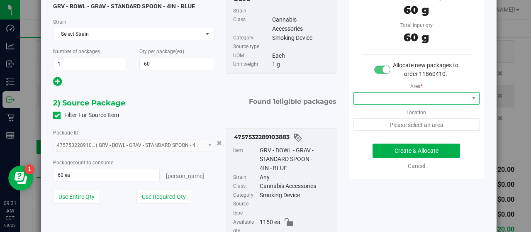
click at [442, 95] on span at bounding box center [411, 99] width 115 height 12
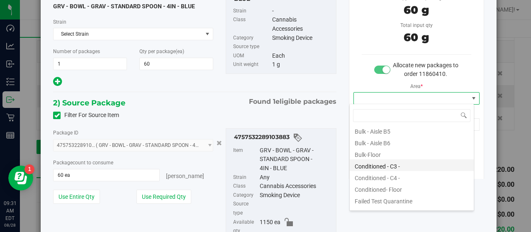
click at [408, 165] on li "Conditioned - C3 -" at bounding box center [412, 165] width 124 height 12
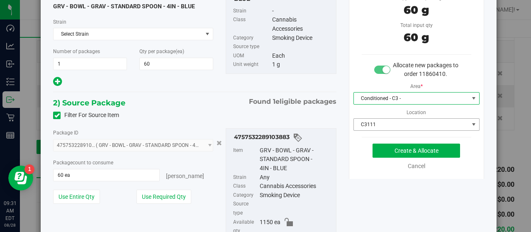
click at [432, 122] on span "C3111" at bounding box center [411, 125] width 115 height 12
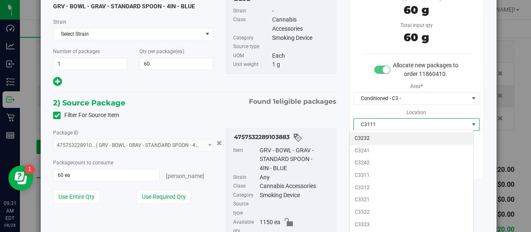
scroll to position [166, 0]
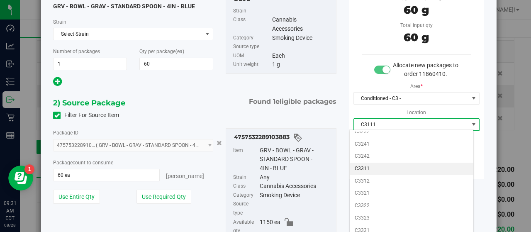
click at [380, 163] on li "C3311" at bounding box center [412, 169] width 124 height 12
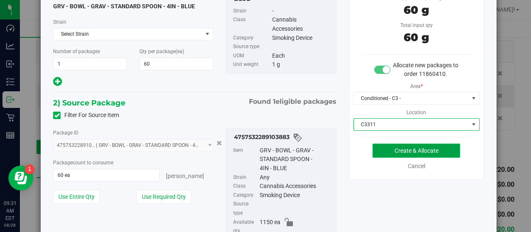
click at [383, 149] on button "Create & Allocate" at bounding box center [417, 151] width 88 height 14
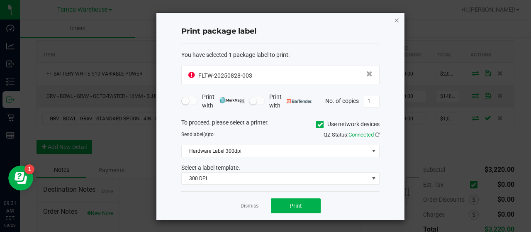
click at [398, 19] on icon "button" at bounding box center [397, 20] width 6 height 10
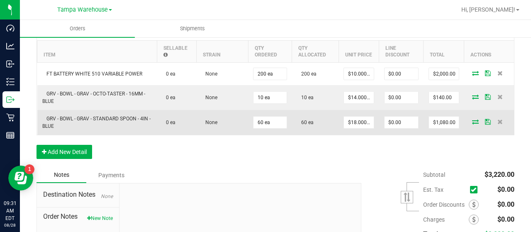
click at [472, 119] on icon at bounding box center [475, 121] width 7 height 5
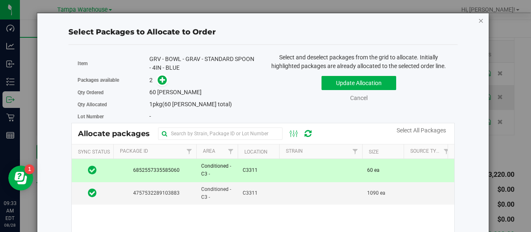
click at [479, 20] on icon "button" at bounding box center [482, 20] width 6 height 10
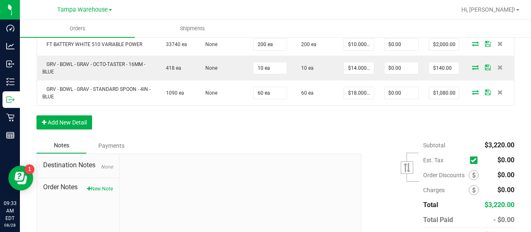
scroll to position [291, 0]
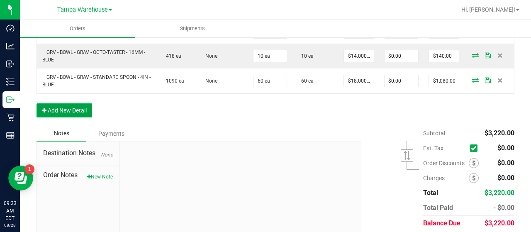
click at [81, 104] on button "Add New Detail" at bounding box center [65, 110] width 56 height 14
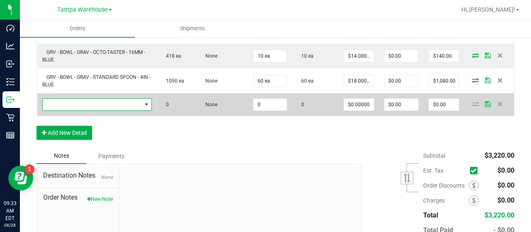
click at [100, 101] on span "NO DATA FOUND" at bounding box center [92, 105] width 99 height 12
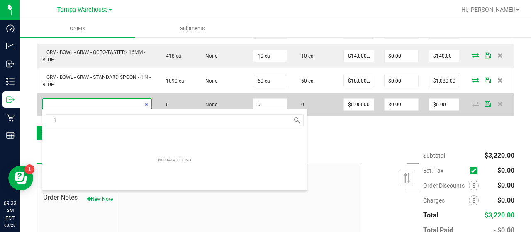
scroll to position [12, 107]
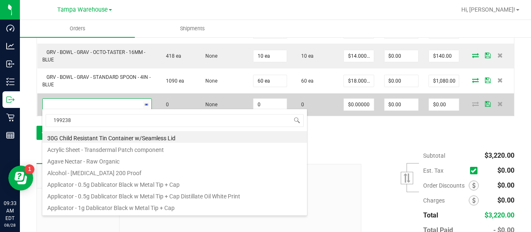
type input "1992384"
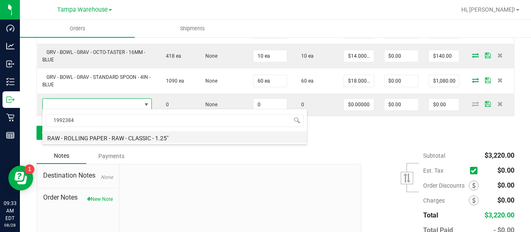
click at [127, 135] on li "RAW - ROLLING PAPER - RAW - CLASSIC - 1.25"" at bounding box center [174, 137] width 265 height 12
type input "0 ea"
type input "$2.00000"
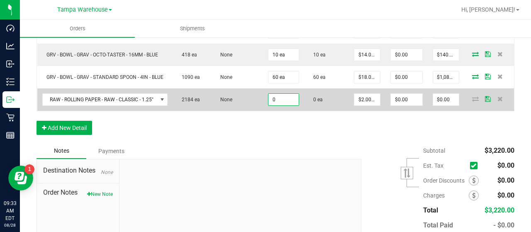
click at [284, 97] on input "0" at bounding box center [284, 100] width 30 height 12
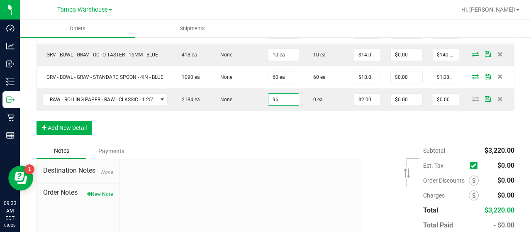
type input "96 ea"
type input "$192.00"
click at [327, 122] on div "Order Details Print All Labels Item Sellable Strain Qty Ordered Qty Allocated U…" at bounding box center [276, 61] width 478 height 166
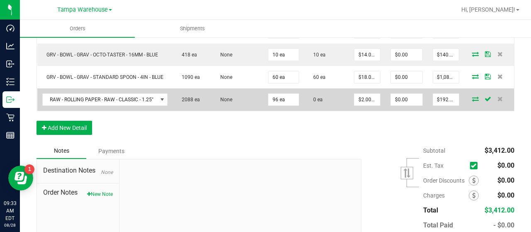
click at [472, 97] on icon at bounding box center [475, 98] width 7 height 5
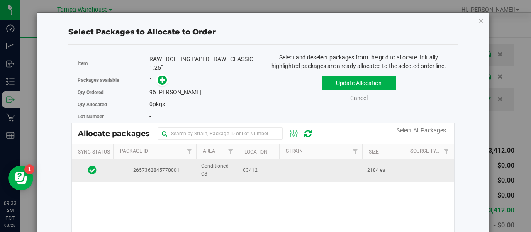
click at [291, 171] on td at bounding box center [320, 170] width 83 height 22
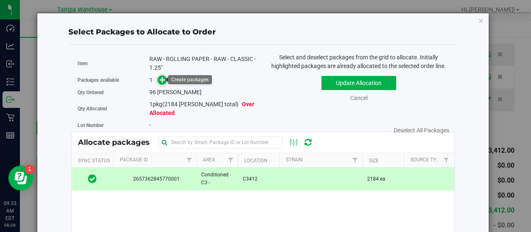
click at [160, 78] on icon at bounding box center [163, 80] width 6 height 6
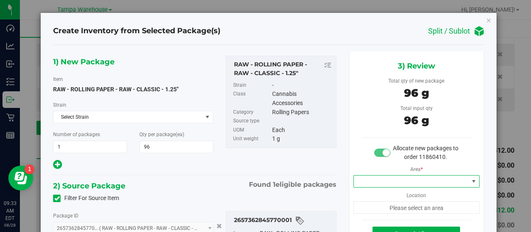
click at [462, 178] on span at bounding box center [411, 182] width 115 height 12
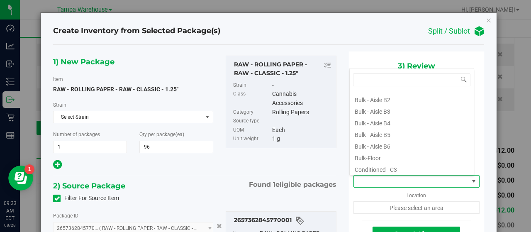
scroll to position [83, 0]
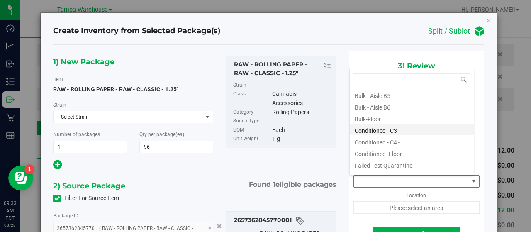
click at [414, 132] on li "Conditioned - C3 -" at bounding box center [412, 130] width 124 height 12
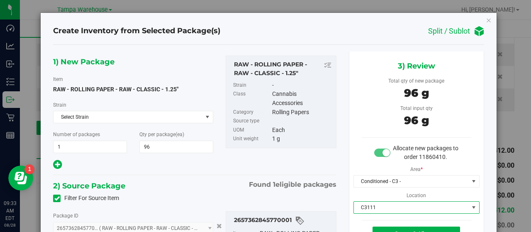
click at [439, 204] on span "C3111" at bounding box center [411, 208] width 115 height 12
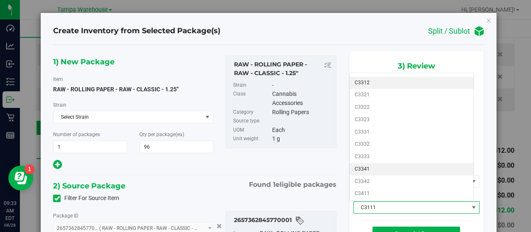
scroll to position [249, 0]
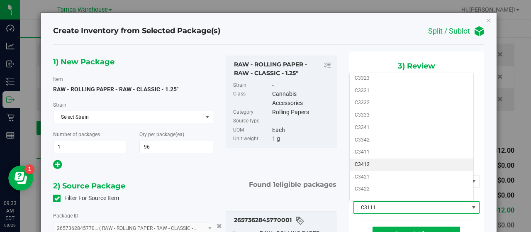
click at [383, 159] on li "C3412" at bounding box center [412, 165] width 124 height 12
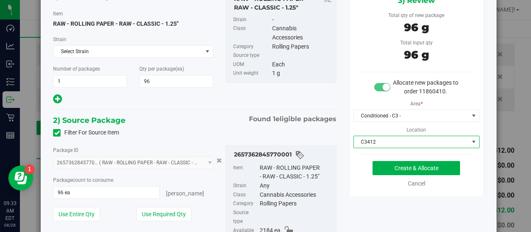
scroll to position [83, 0]
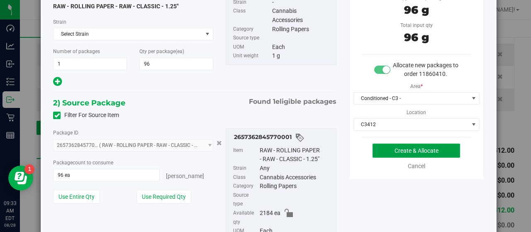
click at [439, 148] on button "Create & Allocate" at bounding box center [417, 151] width 88 height 14
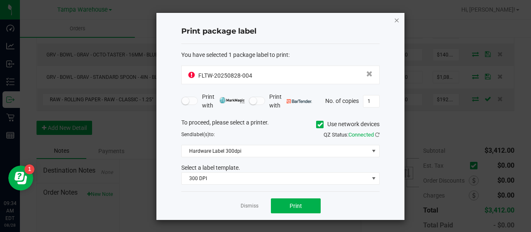
click at [396, 20] on icon "button" at bounding box center [397, 20] width 6 height 10
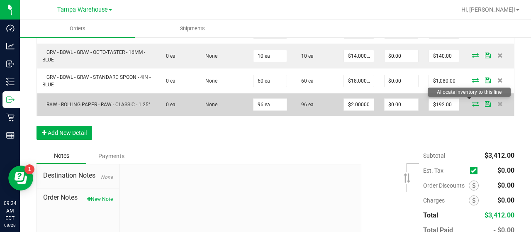
click at [472, 102] on icon at bounding box center [475, 103] width 7 height 5
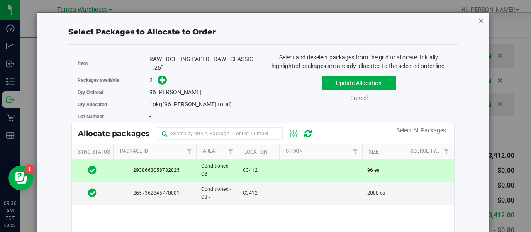
click at [479, 20] on icon "button" at bounding box center [482, 20] width 6 height 10
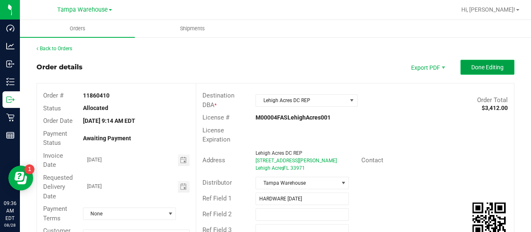
click at [471, 67] on span "Done Editing" at bounding box center [487, 67] width 32 height 7
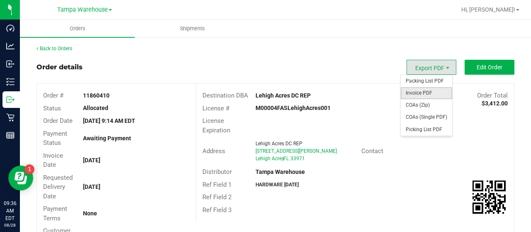
click at [418, 90] on span "Invoice PDF" at bounding box center [426, 93] width 51 height 12
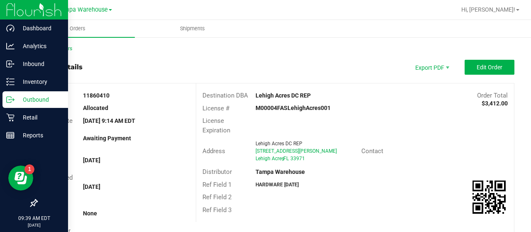
click at [33, 99] on p "Outbound" at bounding box center [40, 100] width 50 height 10
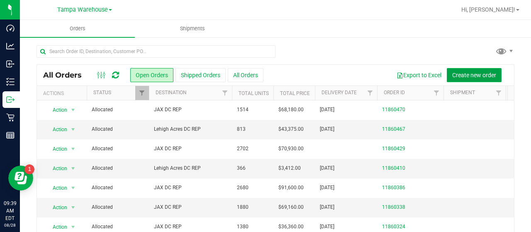
click at [453, 74] on span "Create new order" at bounding box center [474, 75] width 44 height 7
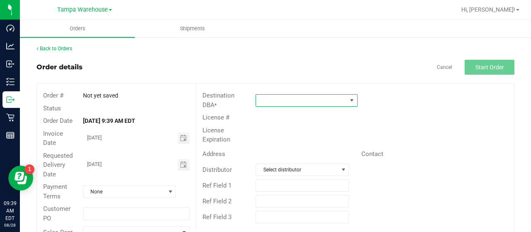
click at [270, 99] on span at bounding box center [301, 101] width 91 height 12
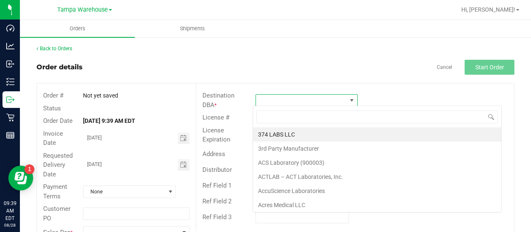
scroll to position [12, 100]
type input "JAX"
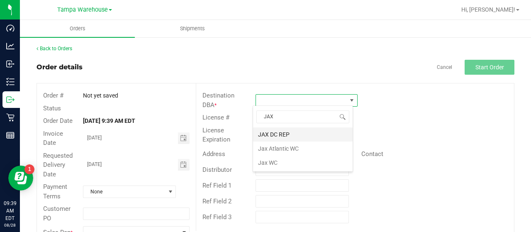
click at [280, 134] on li "JAX DC REP" at bounding box center [303, 134] width 100 height 14
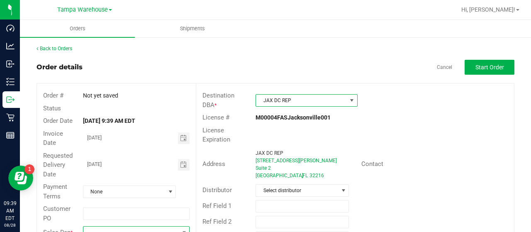
click at [112, 227] on span at bounding box center [130, 233] width 95 height 12
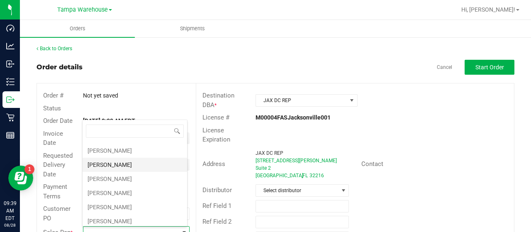
scroll to position [125, 0]
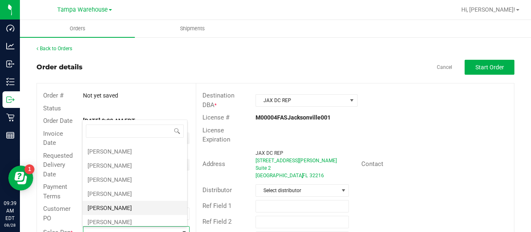
click at [120, 202] on li "Joseph Oxendine" at bounding box center [135, 208] width 105 height 14
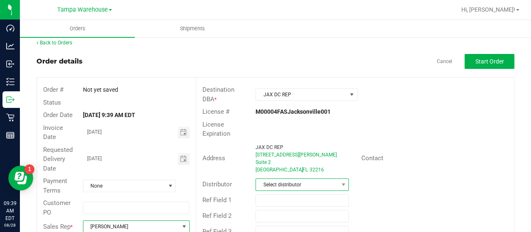
click at [292, 181] on span "Select distributor" at bounding box center [297, 185] width 82 height 12
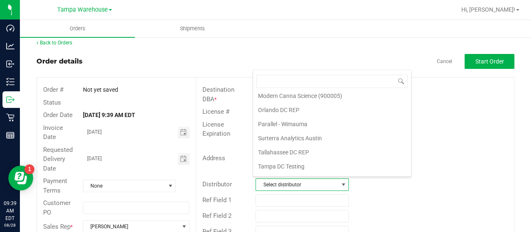
scroll to position [387, 0]
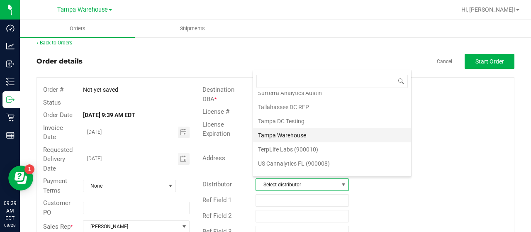
click at [279, 128] on li "Tampa Warehouse" at bounding box center [332, 135] width 158 height 14
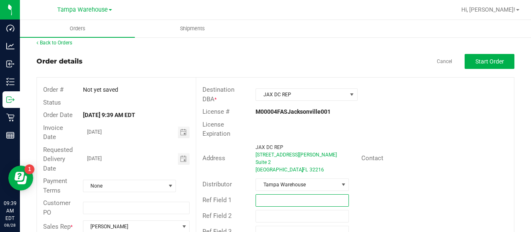
click at [271, 197] on input "text" at bounding box center [302, 200] width 93 height 12
paste input "HARDWARE 08/28/25"
type input "HARDWARE 08/28/25"
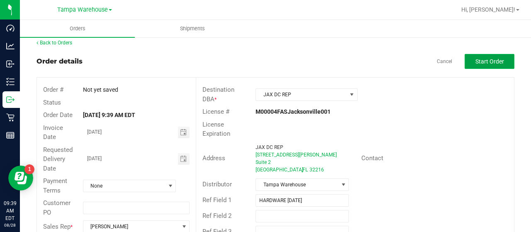
click at [483, 62] on span "Start Order" at bounding box center [490, 61] width 29 height 7
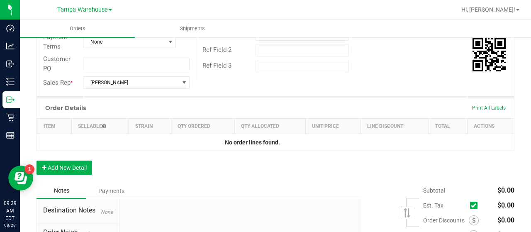
scroll to position [255, 0]
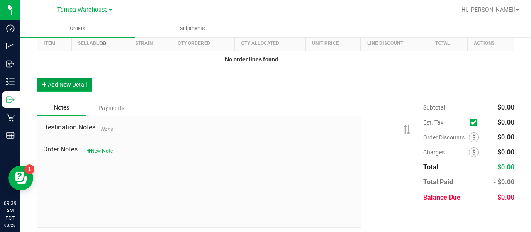
click at [54, 84] on button "Add New Detail" at bounding box center [65, 85] width 56 height 14
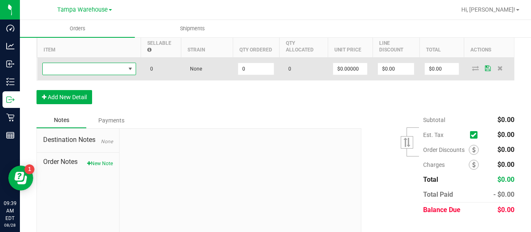
click at [110, 68] on span "NO DATA FOUND" at bounding box center [84, 69] width 83 height 12
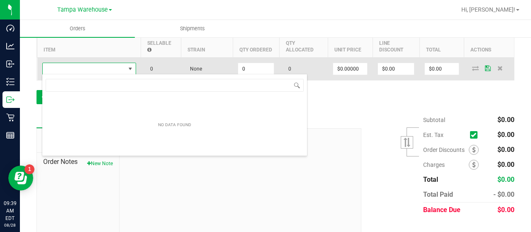
scroll to position [12, 94]
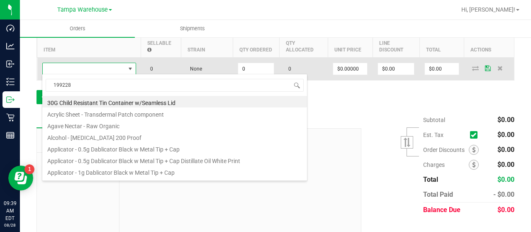
type input "1992285"
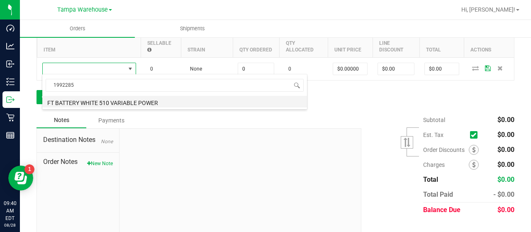
click at [148, 101] on li "FT BATTERY WHITE 510 VARIABLE POWER" at bounding box center [174, 102] width 265 height 12
type input "0 ea"
type input "$10.00000"
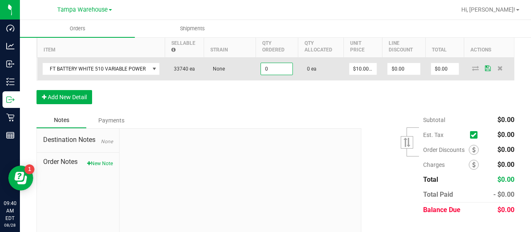
click at [271, 68] on input "0" at bounding box center [277, 69] width 32 height 12
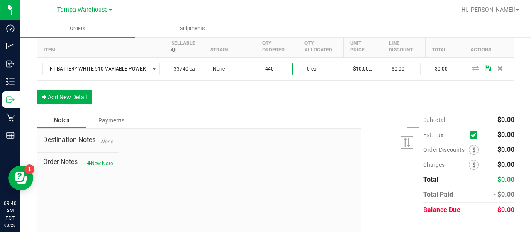
type input "440 ea"
type input "$4,400.00"
click at [289, 98] on div "Order Details Print All Labels Item Sellable Strain Qty Ordered Qty Allocated U…" at bounding box center [276, 63] width 478 height 98
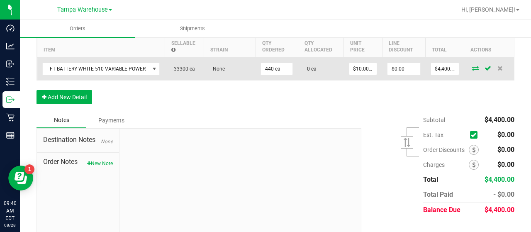
click at [472, 66] on icon at bounding box center [475, 68] width 7 height 5
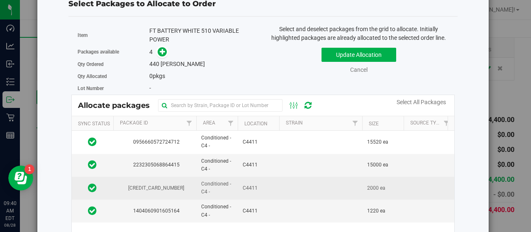
scroll to position [42, 0]
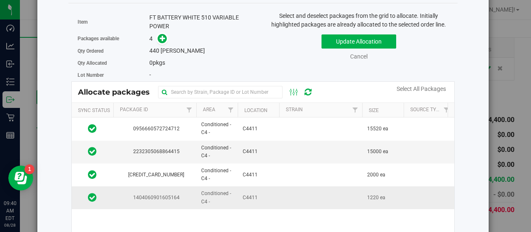
click at [275, 195] on td "C4411" at bounding box center [259, 197] width 42 height 22
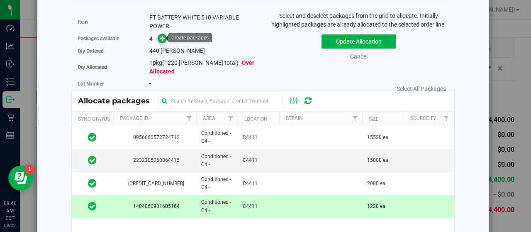
click at [161, 37] on icon at bounding box center [163, 38] width 6 height 6
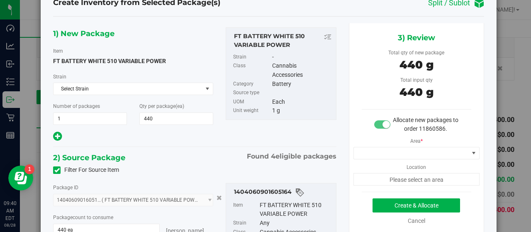
scroll to position [42, 0]
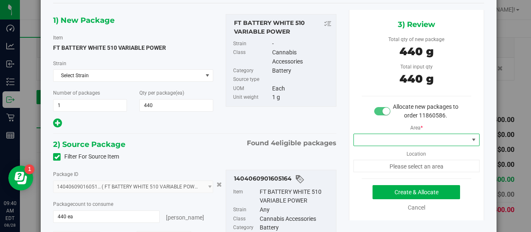
click at [451, 138] on span at bounding box center [411, 140] width 115 height 12
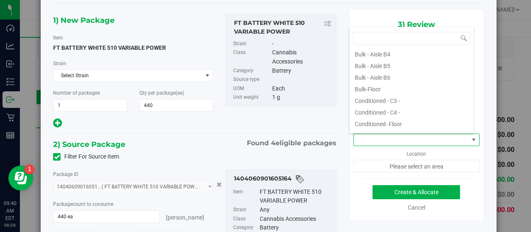
scroll to position [83, 0]
click at [415, 99] on li "Conditioned - C4 -" at bounding box center [412, 100] width 124 height 12
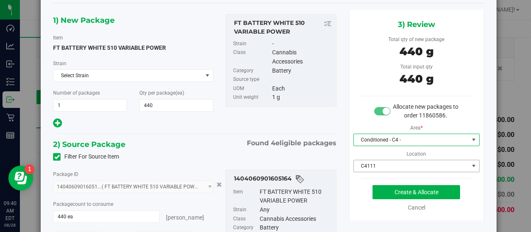
click at [427, 163] on span "C4111" at bounding box center [411, 166] width 115 height 12
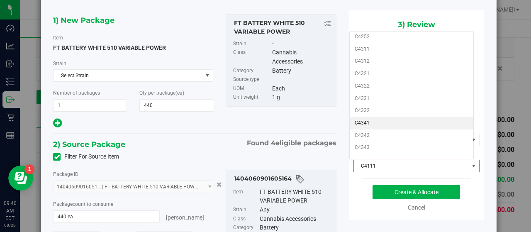
scroll to position [334, 0]
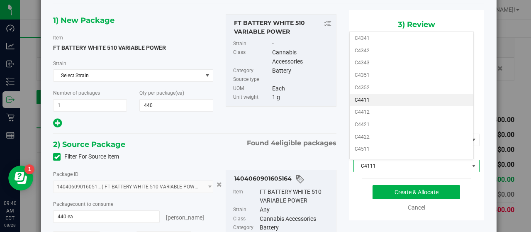
click at [401, 94] on li "C4411" at bounding box center [412, 100] width 124 height 12
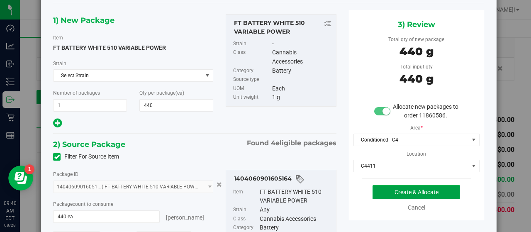
click at [440, 189] on button "Create & Allocate" at bounding box center [417, 192] width 88 height 14
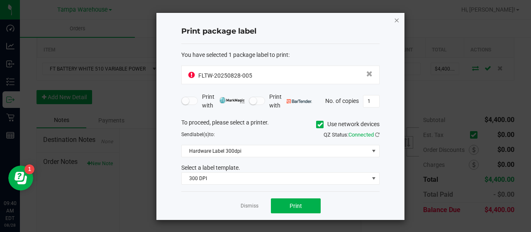
click at [398, 18] on icon "button" at bounding box center [397, 20] width 6 height 10
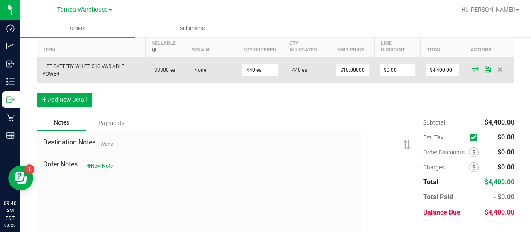
click at [472, 68] on icon at bounding box center [475, 69] width 7 height 5
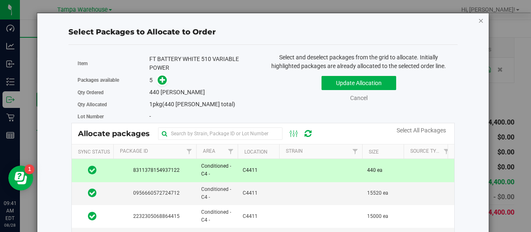
click at [479, 20] on icon "button" at bounding box center [482, 20] width 6 height 10
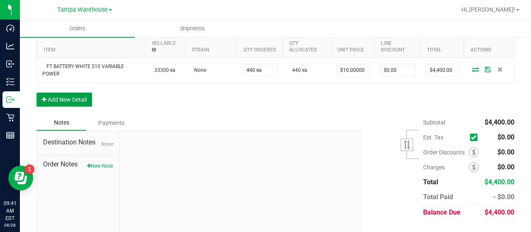
click at [80, 95] on button "Add New Detail" at bounding box center [65, 100] width 56 height 14
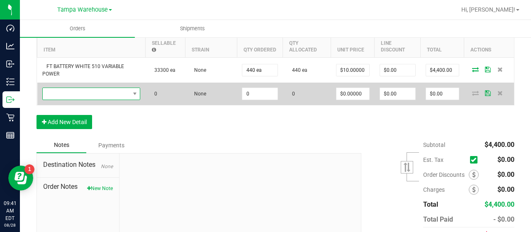
click at [108, 94] on span "NO DATA FOUND" at bounding box center [86, 94] width 87 height 12
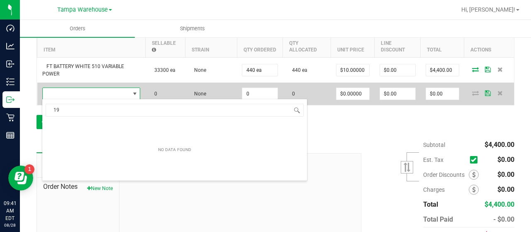
scroll to position [12, 97]
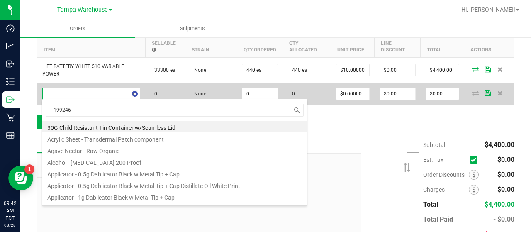
type input "1992469"
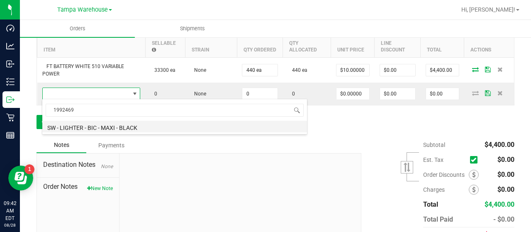
click at [125, 125] on li "SW - LIGHTER - BIC - MAXI - BLACK" at bounding box center [174, 127] width 265 height 12
type input "0 ea"
type input "$3.00000"
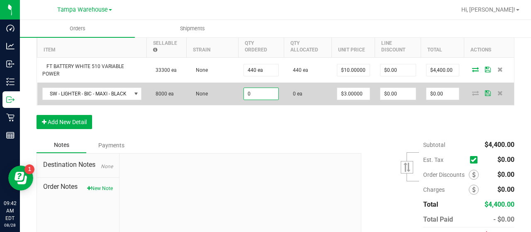
click at [256, 93] on input "0" at bounding box center [261, 94] width 35 height 12
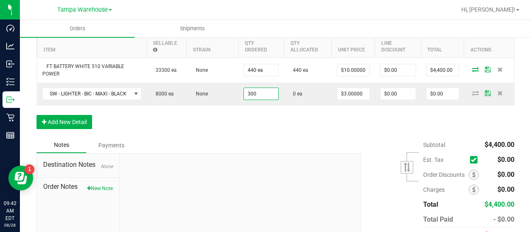
type input "300 ea"
type input "$900.00"
click at [287, 117] on div "Order Details Print All Labels Item Sellable Strain Qty Ordered Qty Allocated U…" at bounding box center [276, 75] width 478 height 123
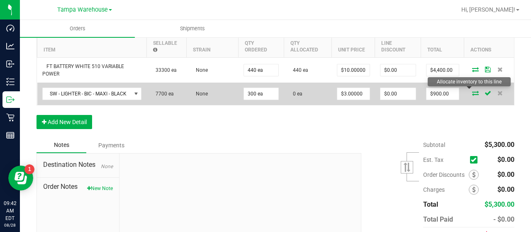
click at [472, 91] on icon at bounding box center [475, 92] width 7 height 5
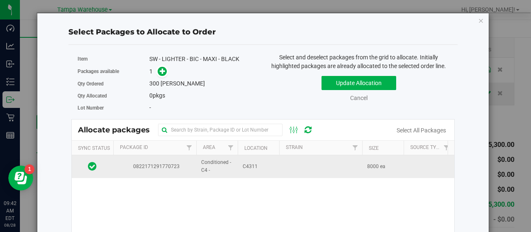
click at [278, 163] on td "C4311" at bounding box center [259, 166] width 42 height 22
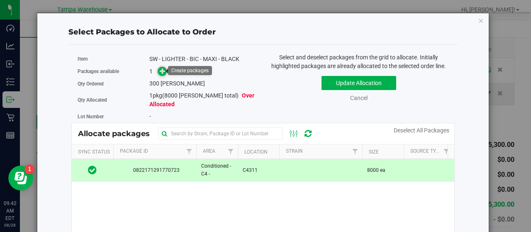
click at [164, 70] on icon at bounding box center [163, 71] width 6 height 6
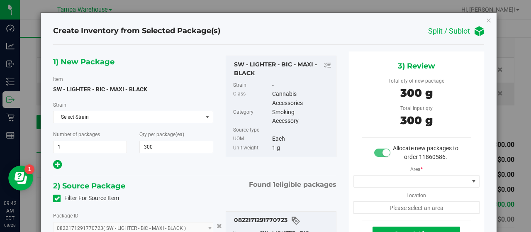
type input "300 ea"
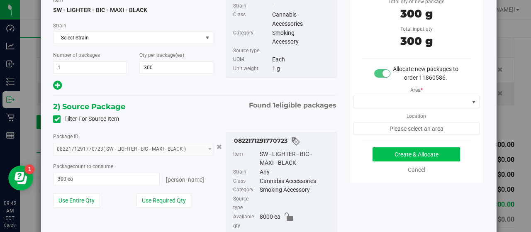
scroll to position [83, 0]
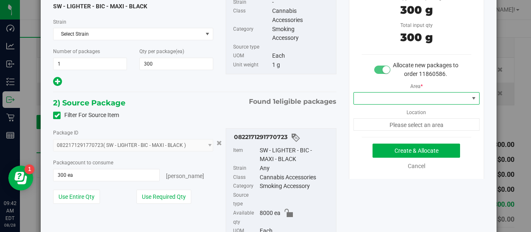
click at [458, 96] on span at bounding box center [411, 99] width 115 height 12
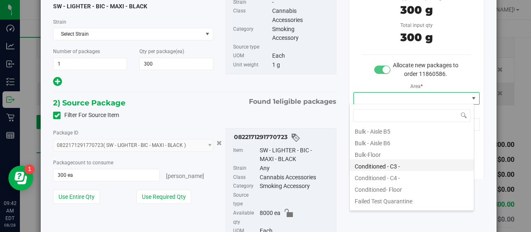
click at [413, 165] on li "Conditioned - C3 -" at bounding box center [412, 165] width 124 height 12
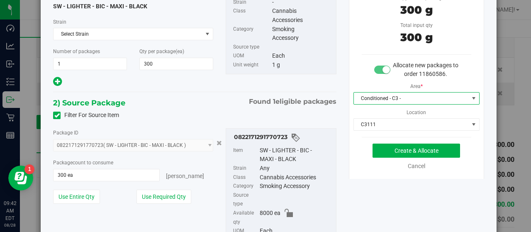
click at [469, 95] on span at bounding box center [474, 99] width 10 height 12
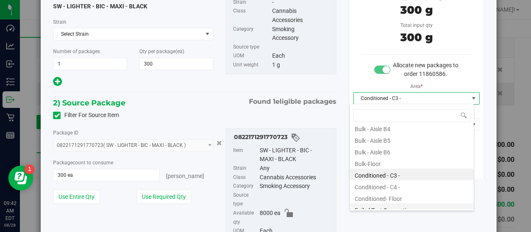
scroll to position [86, 0]
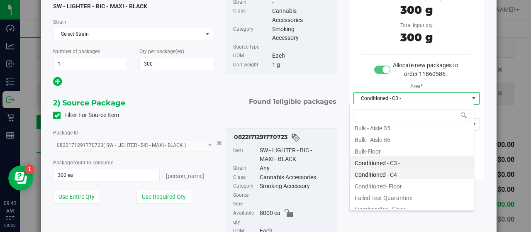
click at [399, 173] on li "Conditioned - C4 -" at bounding box center [412, 174] width 124 height 12
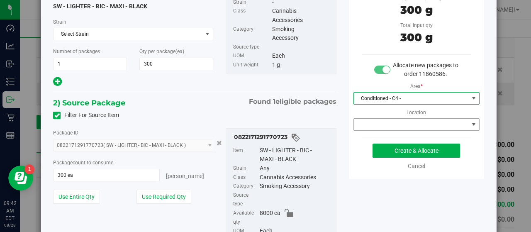
click at [406, 120] on span at bounding box center [411, 125] width 115 height 12
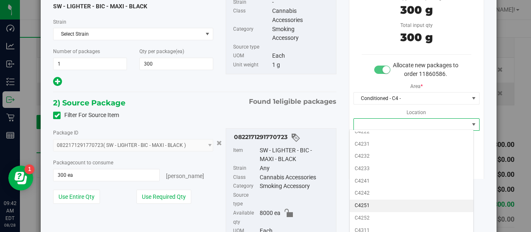
scroll to position [208, 0]
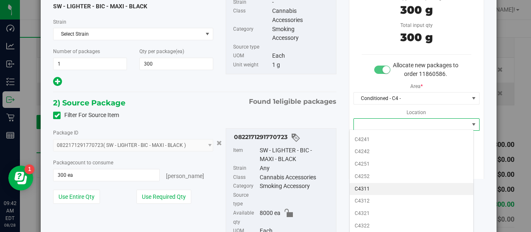
click at [376, 183] on li "C4311" at bounding box center [412, 189] width 124 height 12
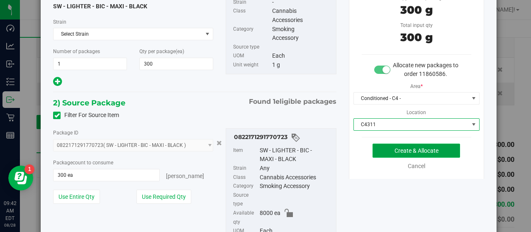
click at [386, 147] on button "Create & Allocate" at bounding box center [417, 151] width 88 height 14
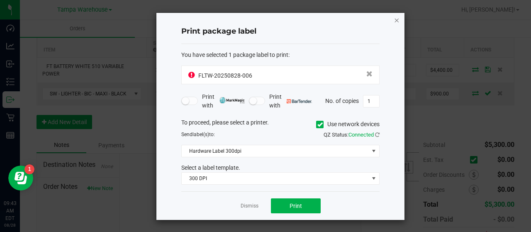
click at [398, 18] on icon "button" at bounding box center [397, 20] width 6 height 10
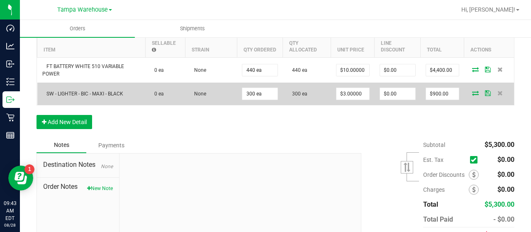
click at [472, 91] on icon at bounding box center [475, 92] width 7 height 5
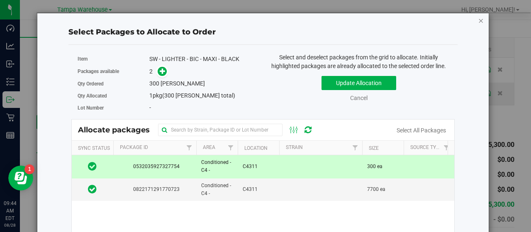
click at [479, 19] on icon "button" at bounding box center [482, 20] width 6 height 10
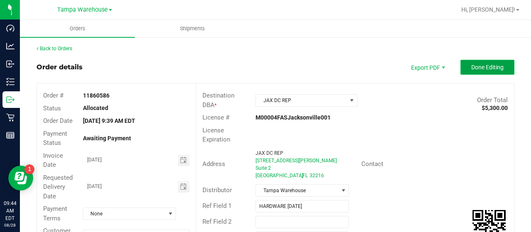
click at [471, 68] on span "Done Editing" at bounding box center [487, 67] width 32 height 7
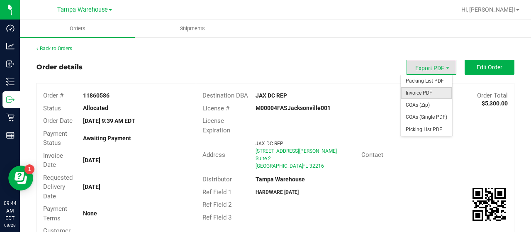
click at [419, 90] on span "Invoice PDF" at bounding box center [426, 93] width 51 height 12
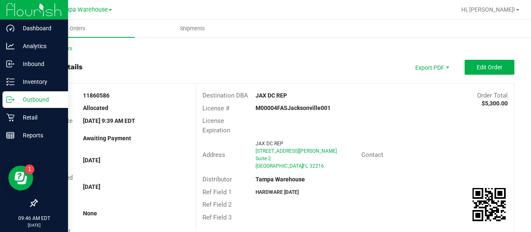
click at [33, 100] on p "Outbound" at bounding box center [40, 100] width 50 height 10
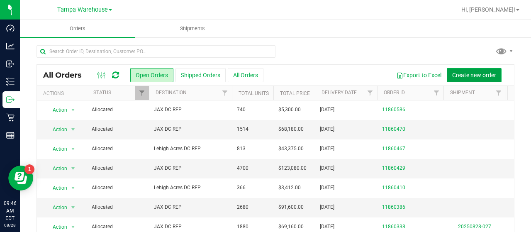
click at [462, 74] on span "Create new order" at bounding box center [474, 75] width 44 height 7
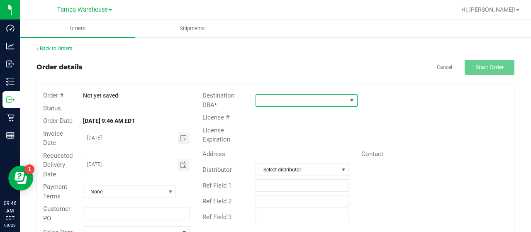
click at [263, 96] on span at bounding box center [301, 101] width 91 height 12
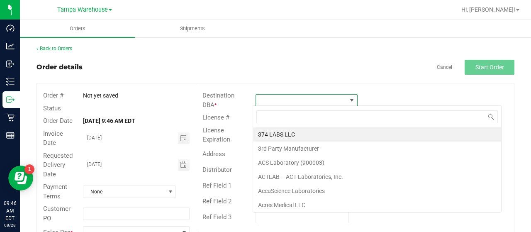
scroll to position [12, 100]
type input "WPB"
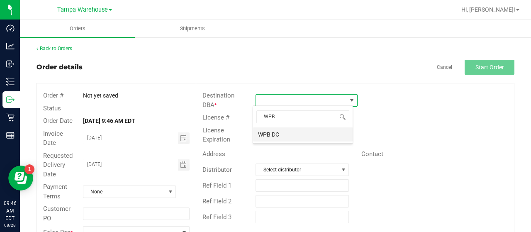
click at [271, 133] on li "WPB DC" at bounding box center [303, 134] width 100 height 14
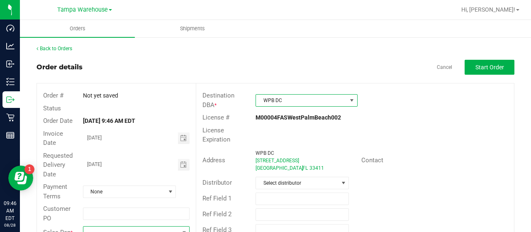
click at [117, 227] on span at bounding box center [130, 233] width 95 height 12
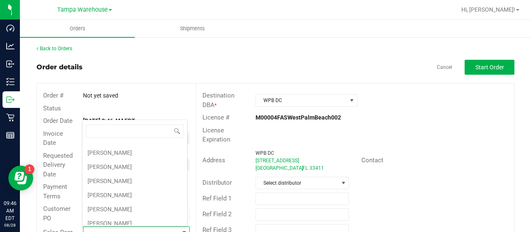
scroll to position [125, 0]
click at [118, 201] on li "Joseph Oxendine" at bounding box center [135, 208] width 105 height 14
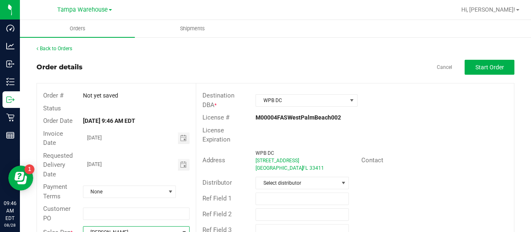
scroll to position [6, 0]
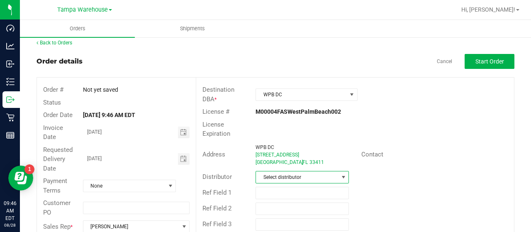
click at [307, 174] on span "Select distributor" at bounding box center [297, 177] width 82 height 12
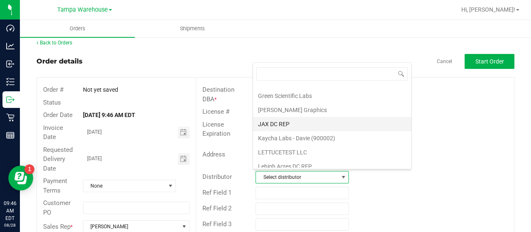
scroll to position [387, 0]
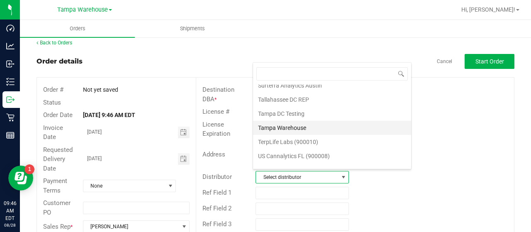
click at [314, 121] on li "Tampa Warehouse" at bounding box center [332, 128] width 158 height 14
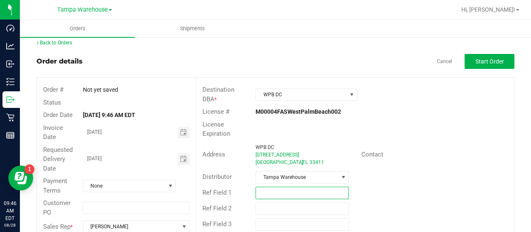
click at [273, 189] on input "text" at bounding box center [302, 193] width 93 height 12
paste input "HARDWARE 08/28/25"
type input "HARDWARE 08/28/25"
click at [467, 61] on button "Start Order" at bounding box center [490, 61] width 50 height 15
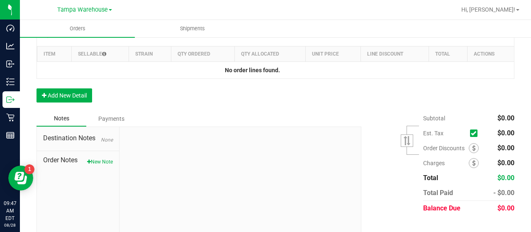
scroll to position [255, 0]
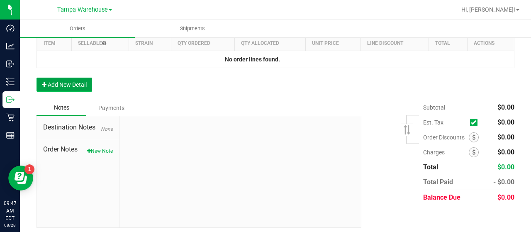
click at [82, 83] on button "Add New Detail" at bounding box center [65, 85] width 56 height 14
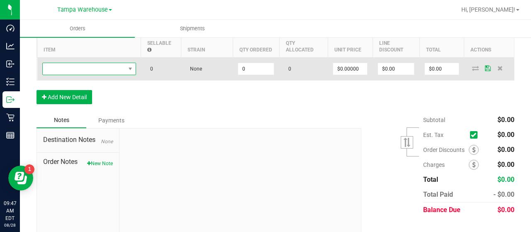
click at [107, 68] on span "NO DATA FOUND" at bounding box center [84, 69] width 83 height 12
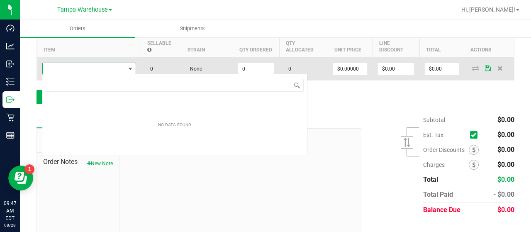
scroll to position [12, 94]
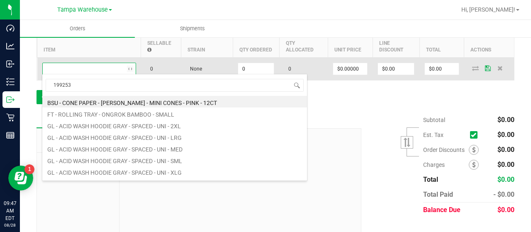
type input "1992536"
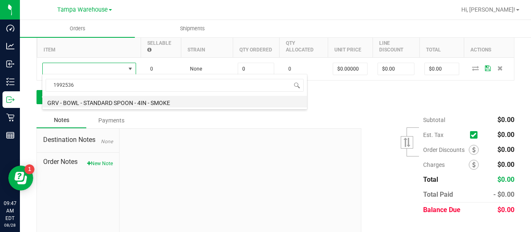
click at [165, 102] on li "GRV - BOWL - STANDARD SPOON - 4IN - SMOKE" at bounding box center [174, 102] width 265 height 12
type input "0 ea"
type input "$14.00000"
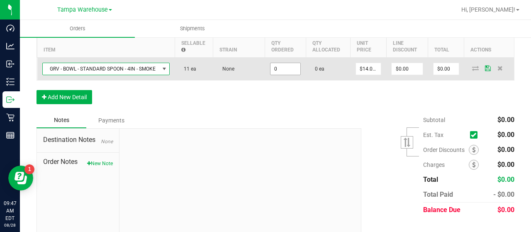
click at [293, 69] on input "0" at bounding box center [286, 69] width 30 height 12
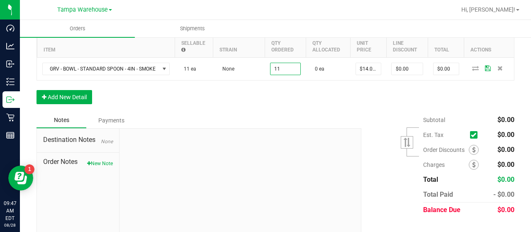
type input "11 ea"
type input "$154.00"
click at [313, 105] on div "Order Details Print All Labels Item Sellable Strain Qty Ordered Qty Allocated U…" at bounding box center [276, 63] width 478 height 98
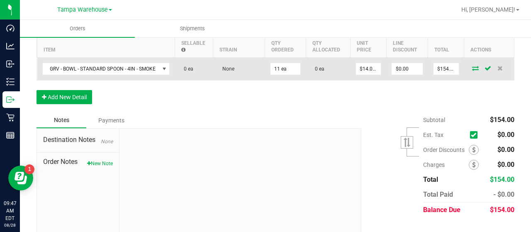
click at [472, 66] on icon at bounding box center [475, 68] width 7 height 5
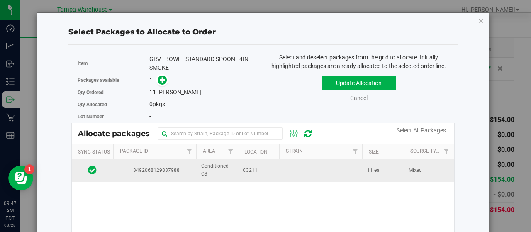
click at [271, 167] on td "C3211" at bounding box center [259, 170] width 42 height 22
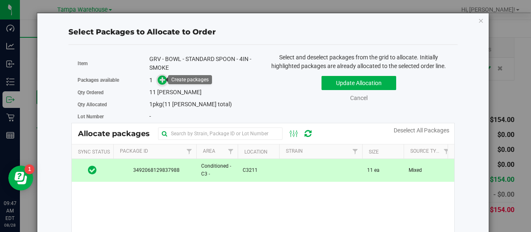
click at [163, 77] on icon at bounding box center [163, 80] width 6 height 6
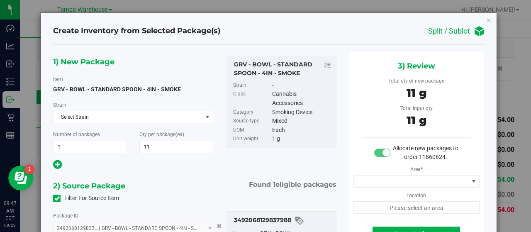
type input "11 ea"
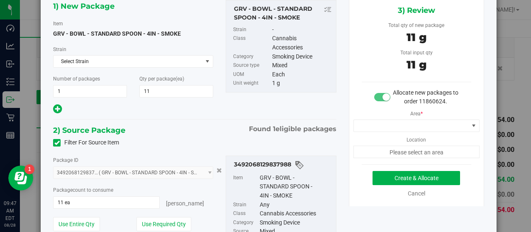
scroll to position [83, 0]
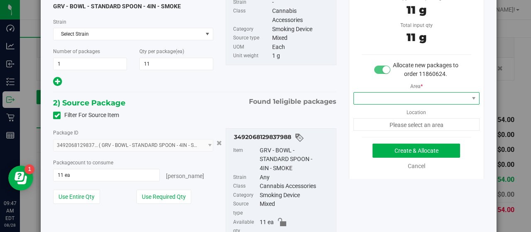
click at [458, 97] on span at bounding box center [411, 99] width 115 height 12
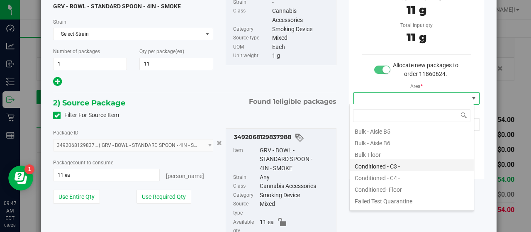
click at [408, 163] on li "Conditioned - C3 -" at bounding box center [412, 165] width 124 height 12
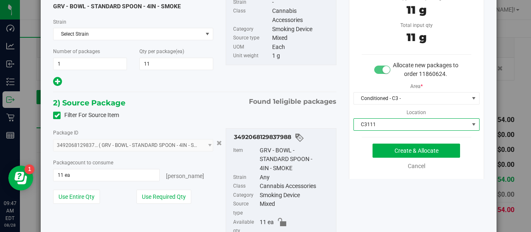
click at [412, 122] on span "C3111" at bounding box center [411, 125] width 115 height 12
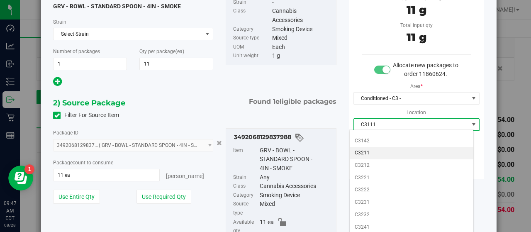
click at [376, 150] on li "C3211" at bounding box center [412, 153] width 124 height 12
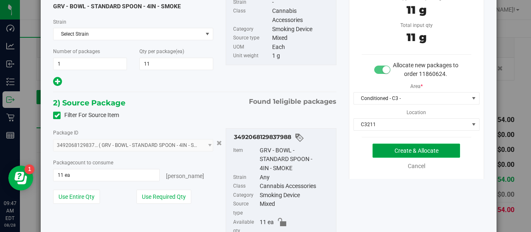
click at [446, 151] on button "Create & Allocate" at bounding box center [417, 151] width 88 height 14
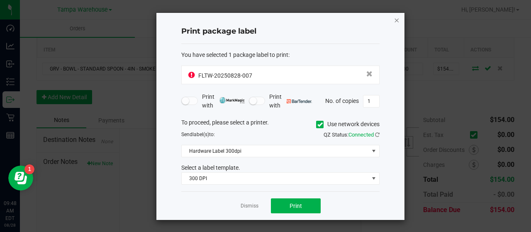
click at [398, 17] on icon "button" at bounding box center [397, 20] width 6 height 10
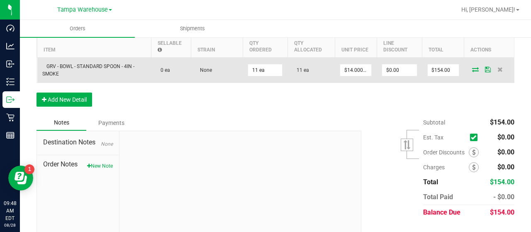
click at [472, 67] on icon at bounding box center [475, 69] width 7 height 5
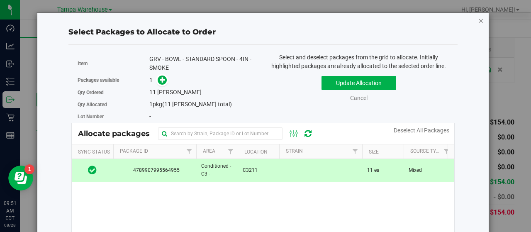
click at [479, 20] on icon "button" at bounding box center [482, 20] width 6 height 10
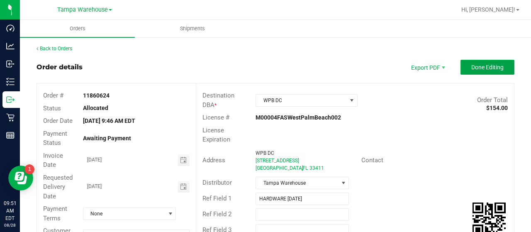
click at [461, 67] on button "Done Editing" at bounding box center [488, 67] width 54 height 15
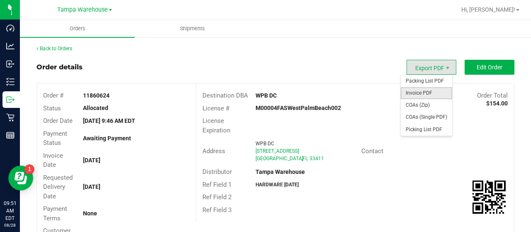
click at [427, 91] on span "Invoice PDF" at bounding box center [426, 93] width 51 height 12
